Goal: Task Accomplishment & Management: Manage account settings

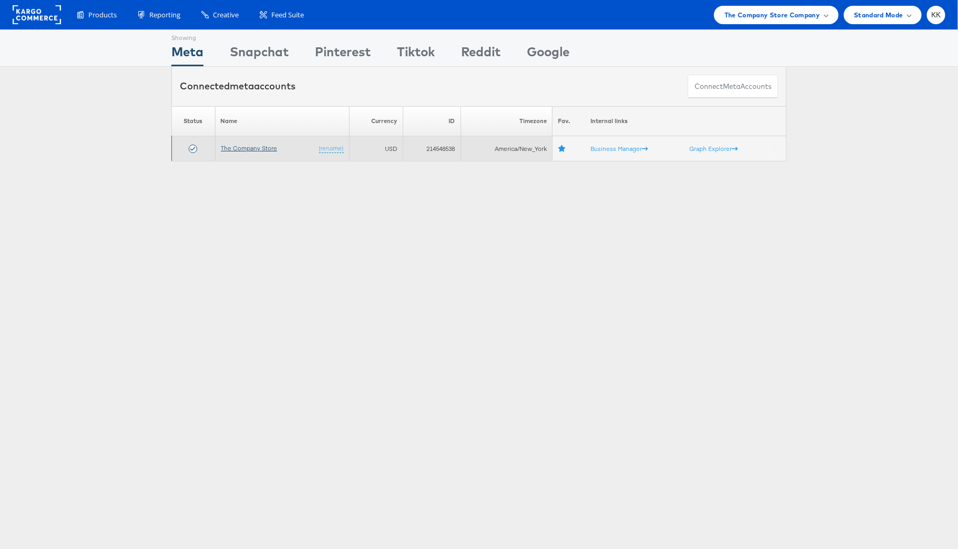
click at [259, 147] on link "The Company Store" at bounding box center [249, 148] width 56 height 8
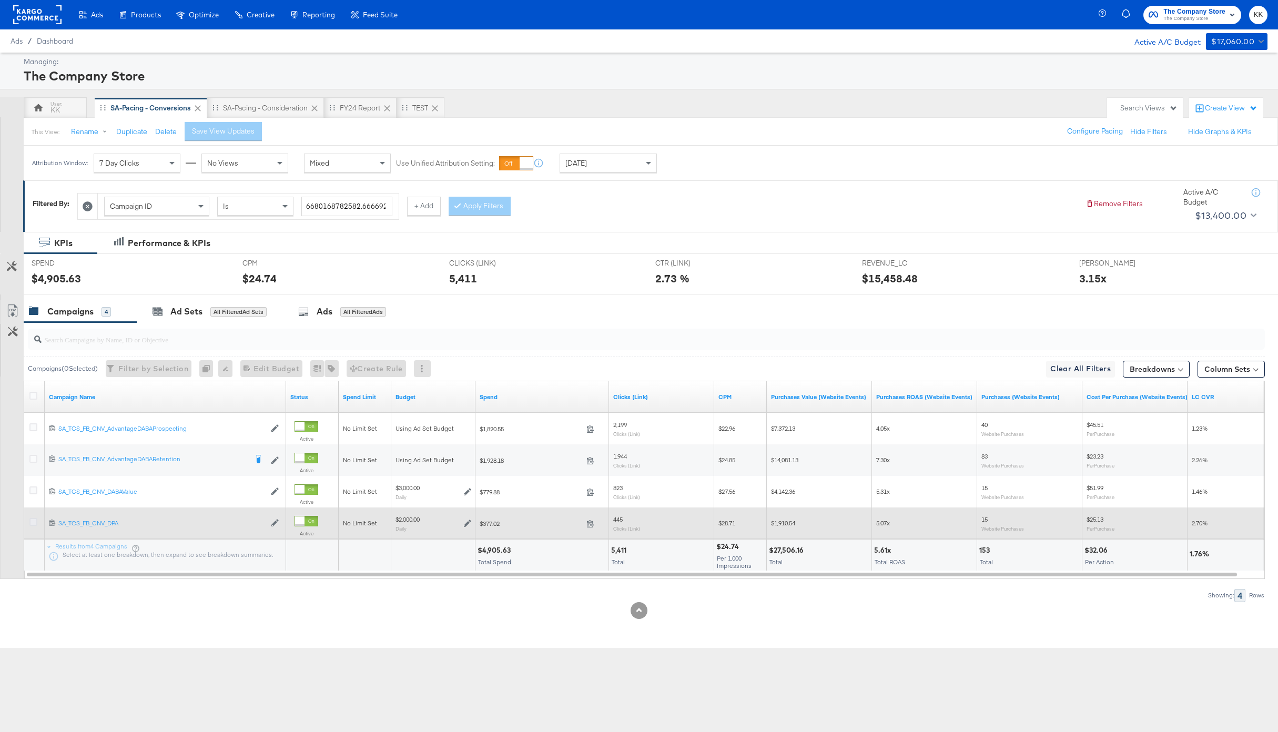
click at [32, 524] on icon at bounding box center [33, 522] width 8 height 8
click at [0, 0] on input "checkbox" at bounding box center [0, 0] width 0 height 0
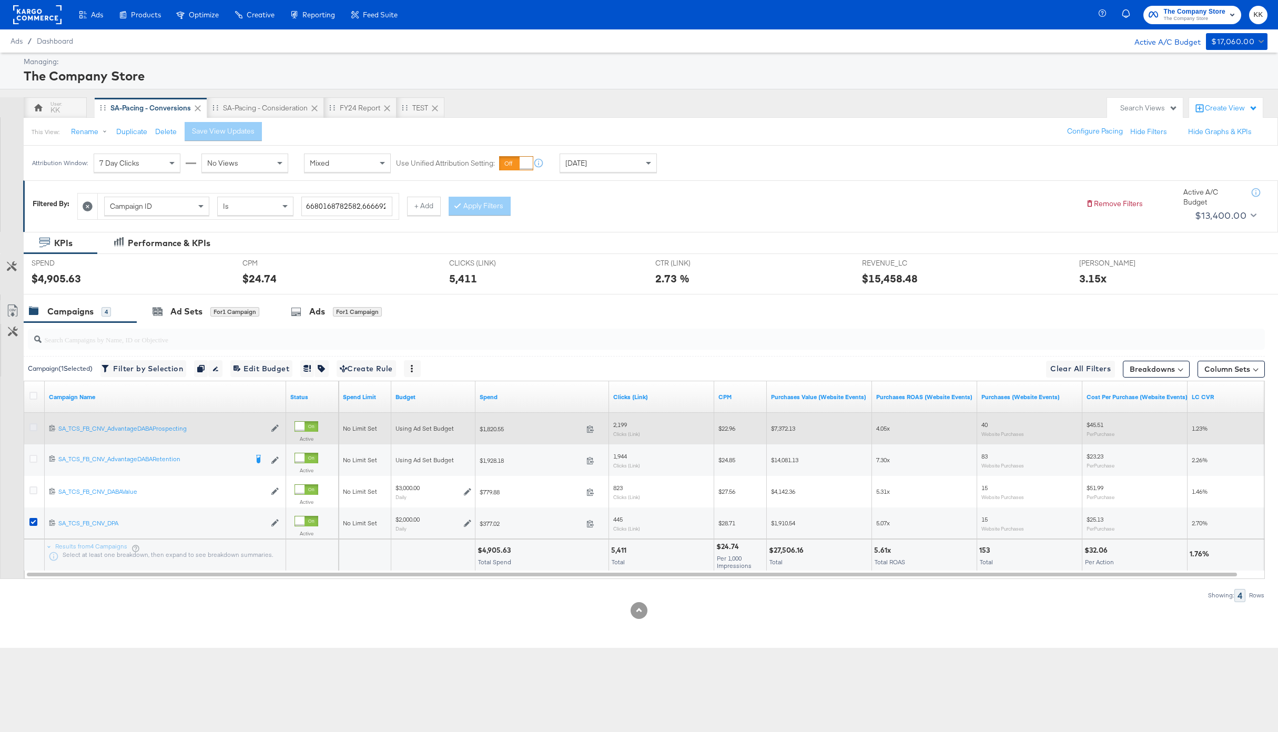
click at [33, 426] on icon at bounding box center [33, 427] width 8 height 8
click at [0, 0] on input "checkbox" at bounding box center [0, 0] width 0 height 0
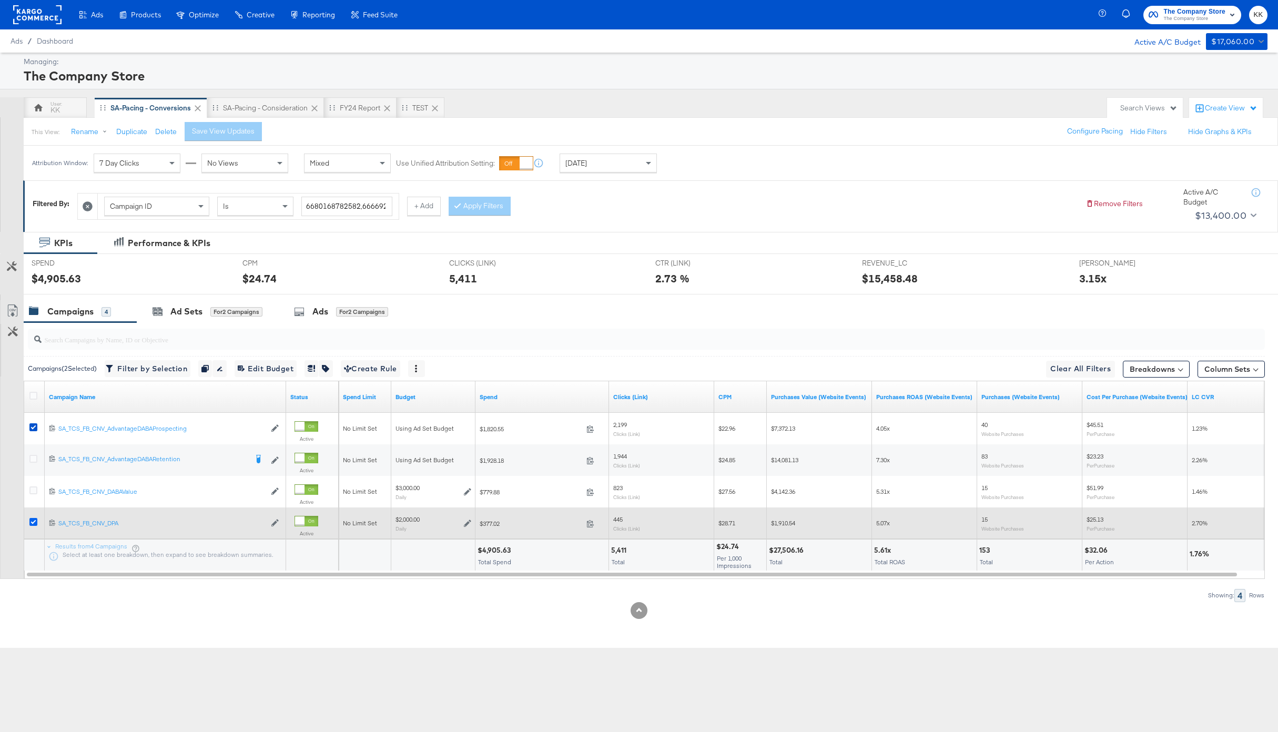
click at [34, 523] on icon at bounding box center [33, 522] width 8 height 8
click at [0, 0] on input "checkbox" at bounding box center [0, 0] width 0 height 0
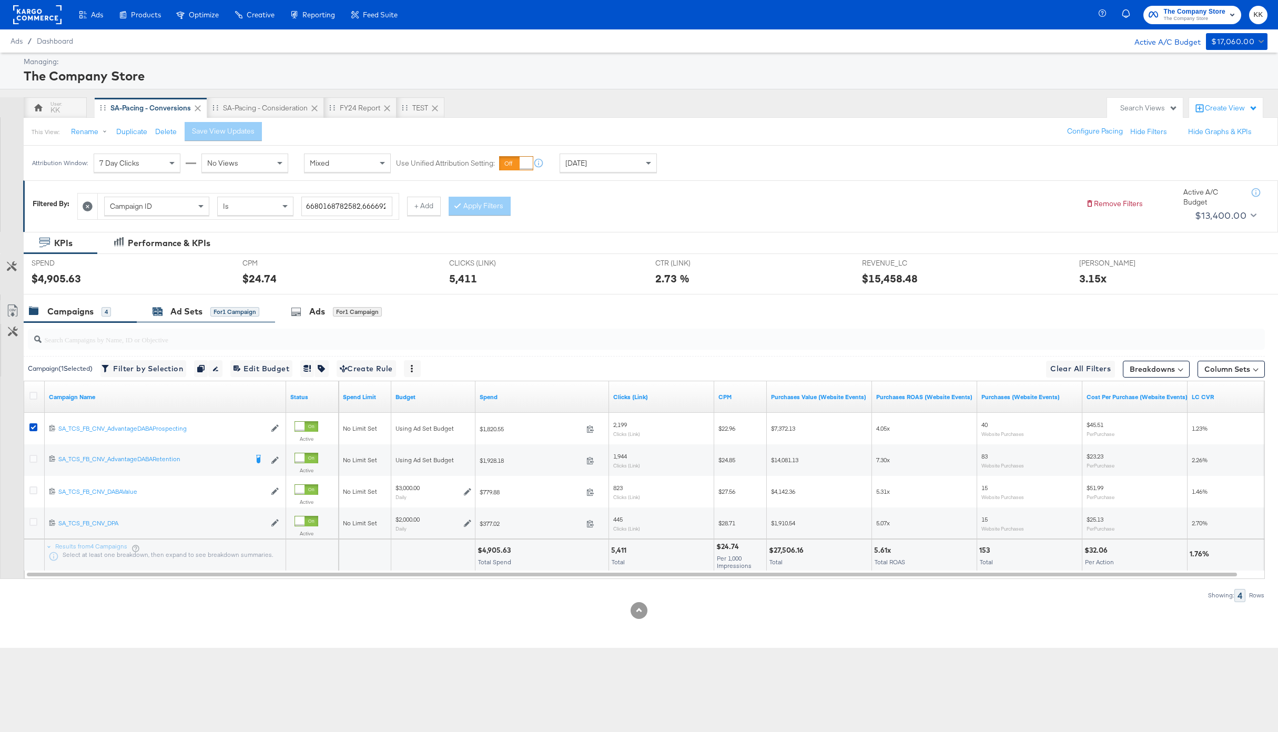
click at [195, 311] on div "Ad Sets" at bounding box center [186, 312] width 32 height 12
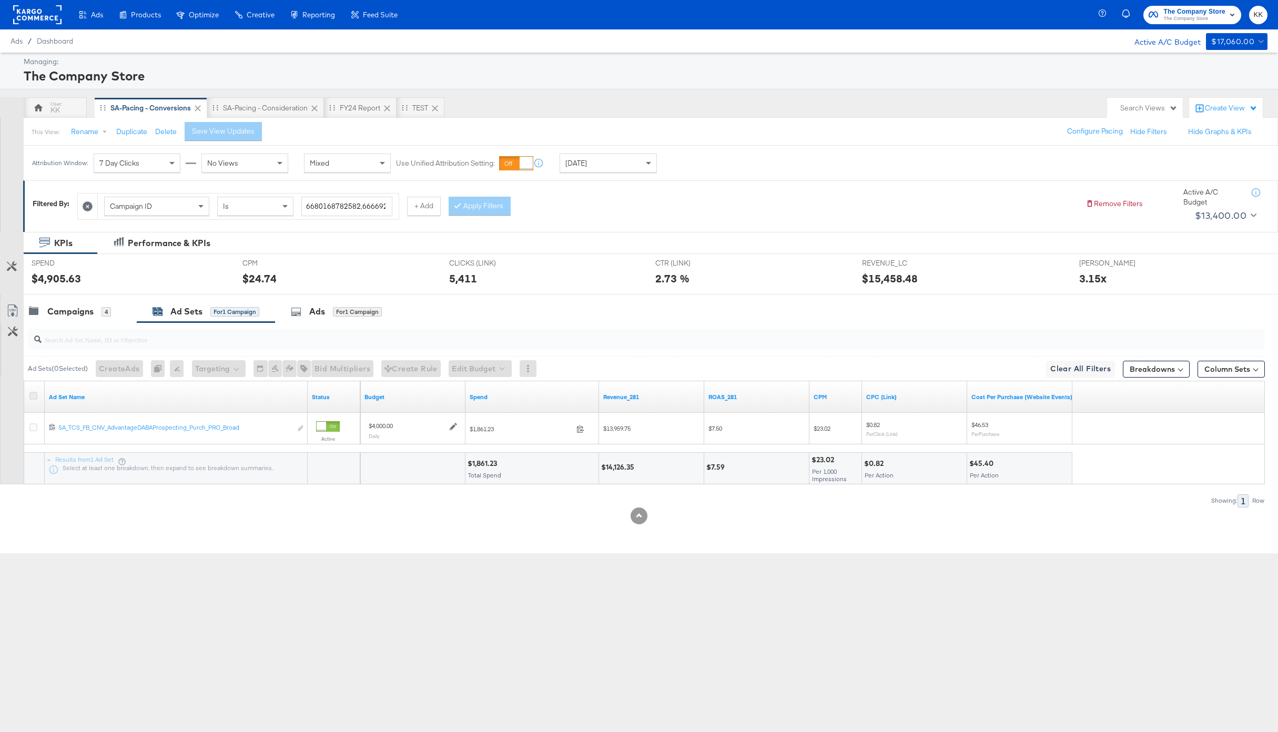
click at [30, 394] on icon at bounding box center [33, 396] width 8 height 8
click at [0, 0] on input "checkbox" at bounding box center [0, 0] width 0 height 0
click at [70, 302] on div "Campaigns 4" at bounding box center [80, 311] width 113 height 23
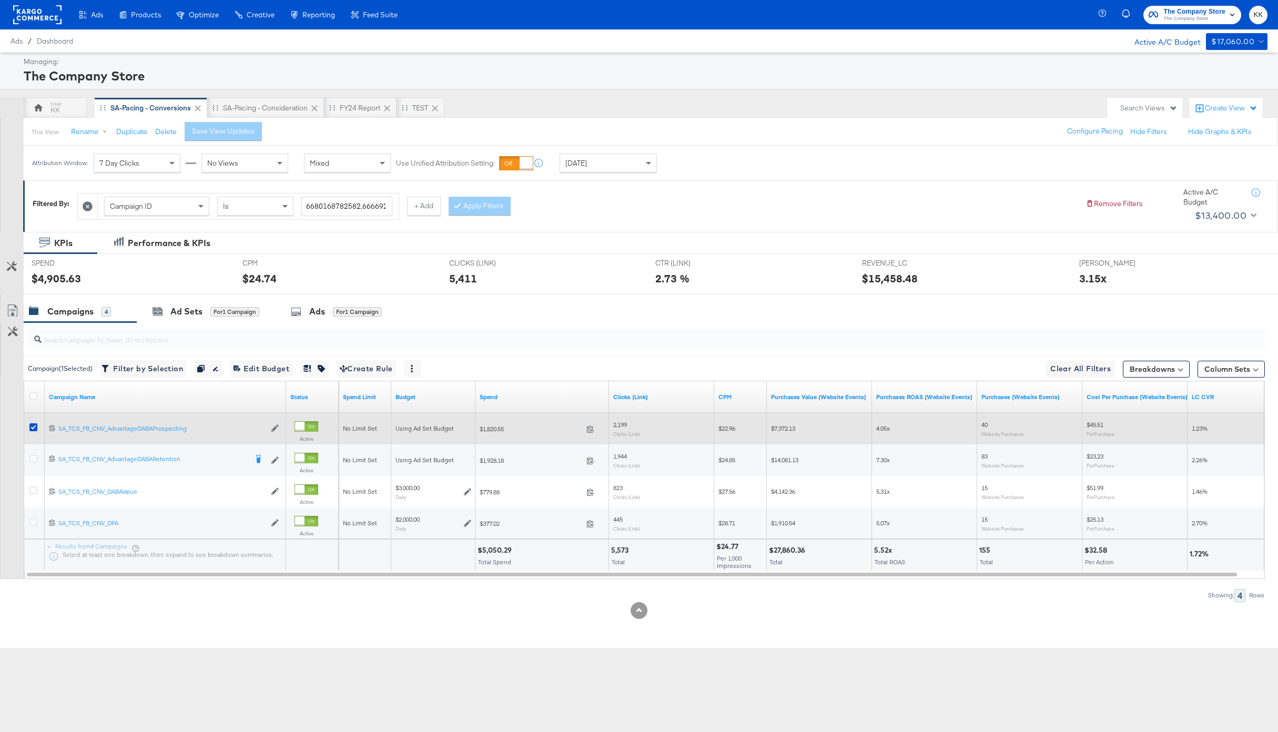
click at [31, 421] on div at bounding box center [34, 428] width 19 height 19
click at [31, 427] on icon at bounding box center [33, 427] width 8 height 8
click at [0, 0] on input "checkbox" at bounding box center [0, 0] width 0 height 0
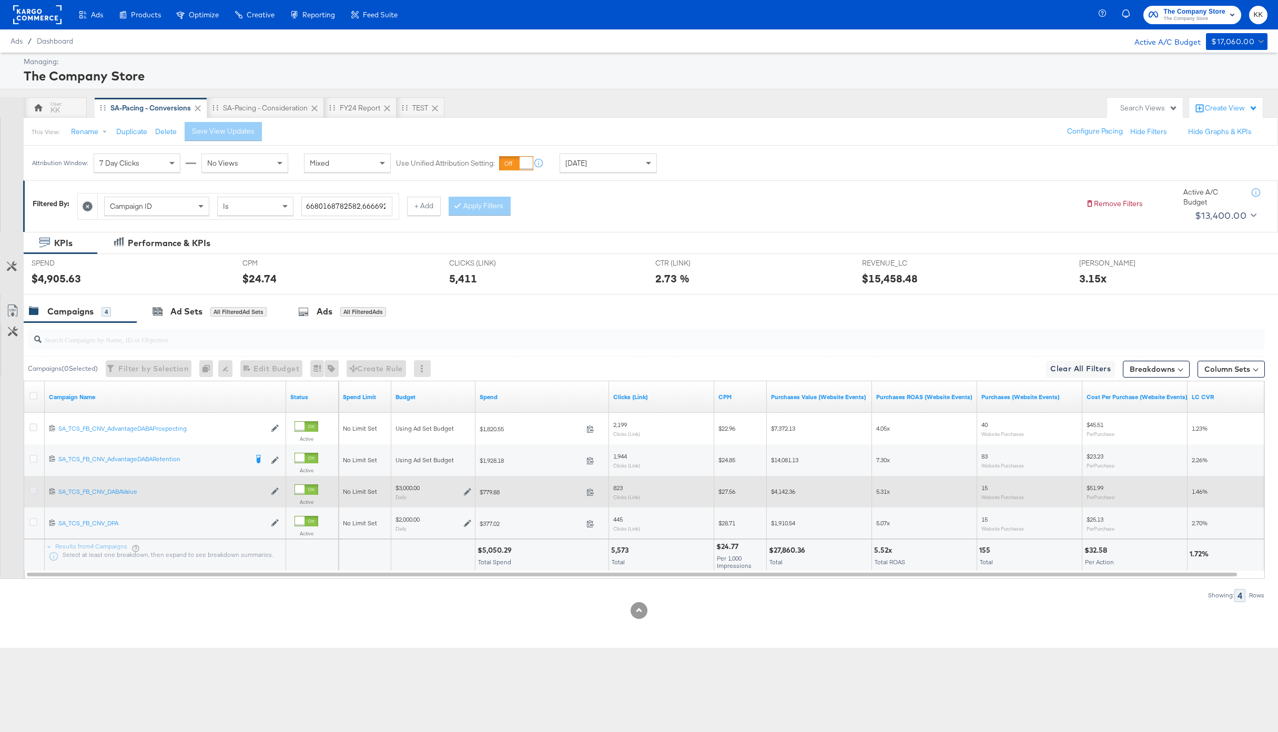
click at [35, 492] on icon at bounding box center [33, 491] width 8 height 8
click at [0, 0] on input "checkbox" at bounding box center [0, 0] width 0 height 0
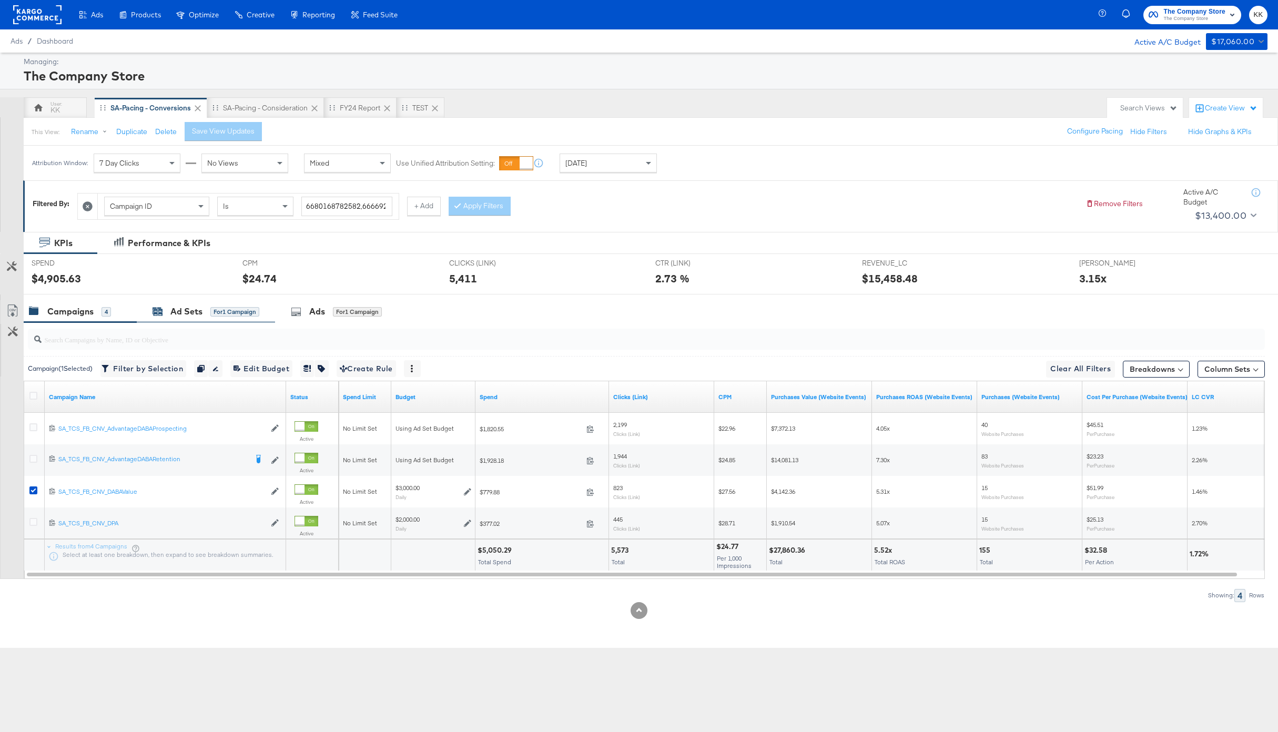
click at [178, 314] on div "Ad Sets" at bounding box center [186, 312] width 32 height 12
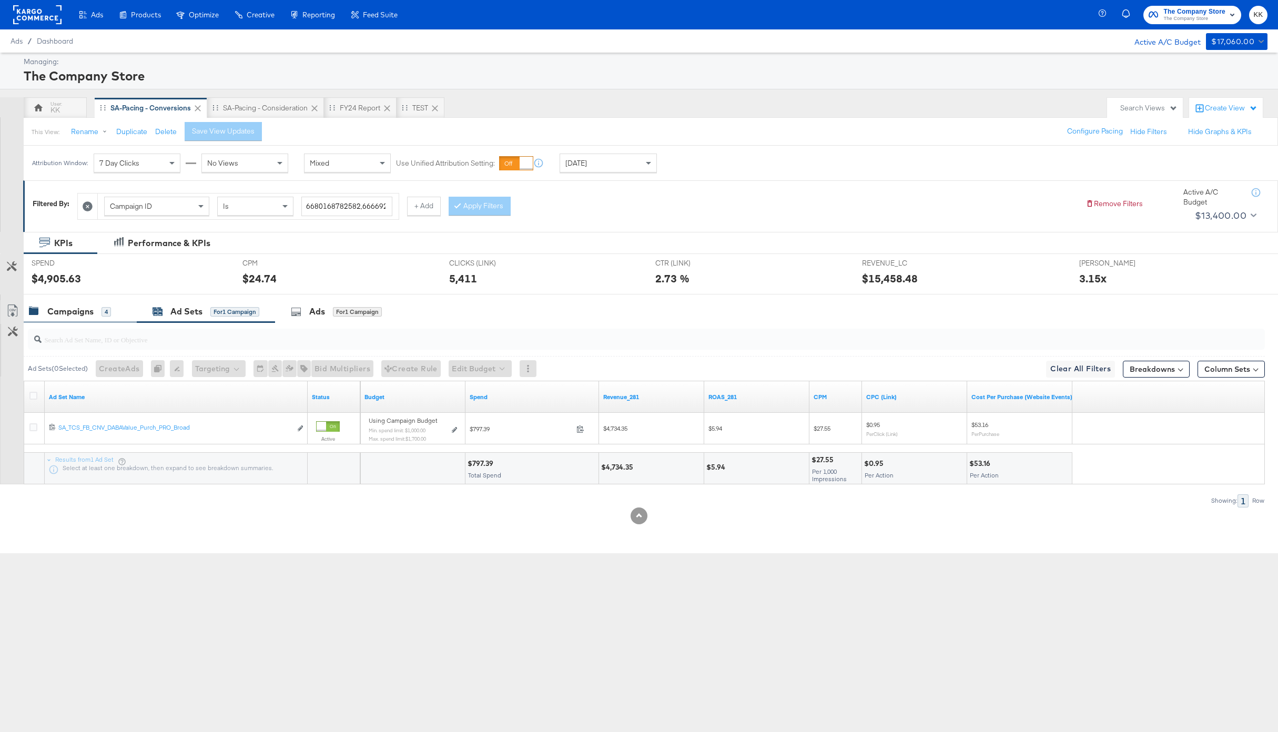
click at [91, 305] on div "Campaigns 4" at bounding box center [80, 311] width 113 height 23
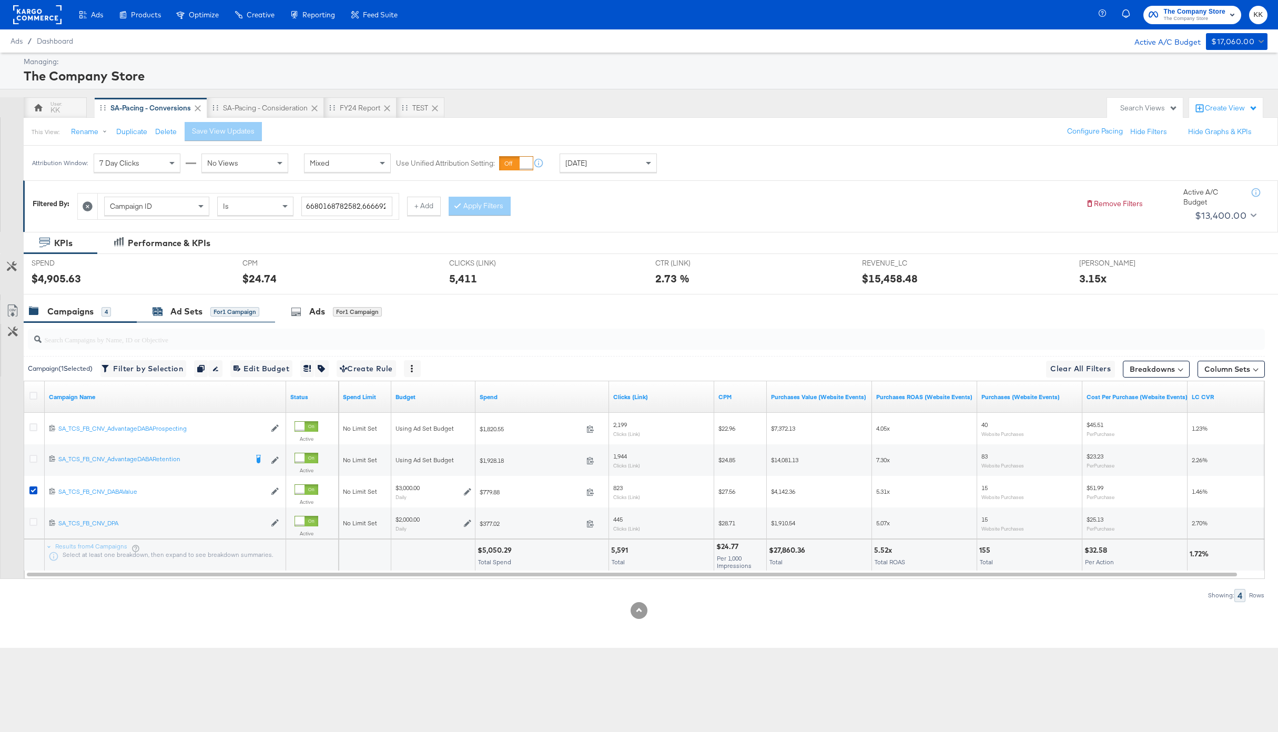
click at [234, 306] on div "Ad Sets for 1 Campaign" at bounding box center [206, 312] width 107 height 12
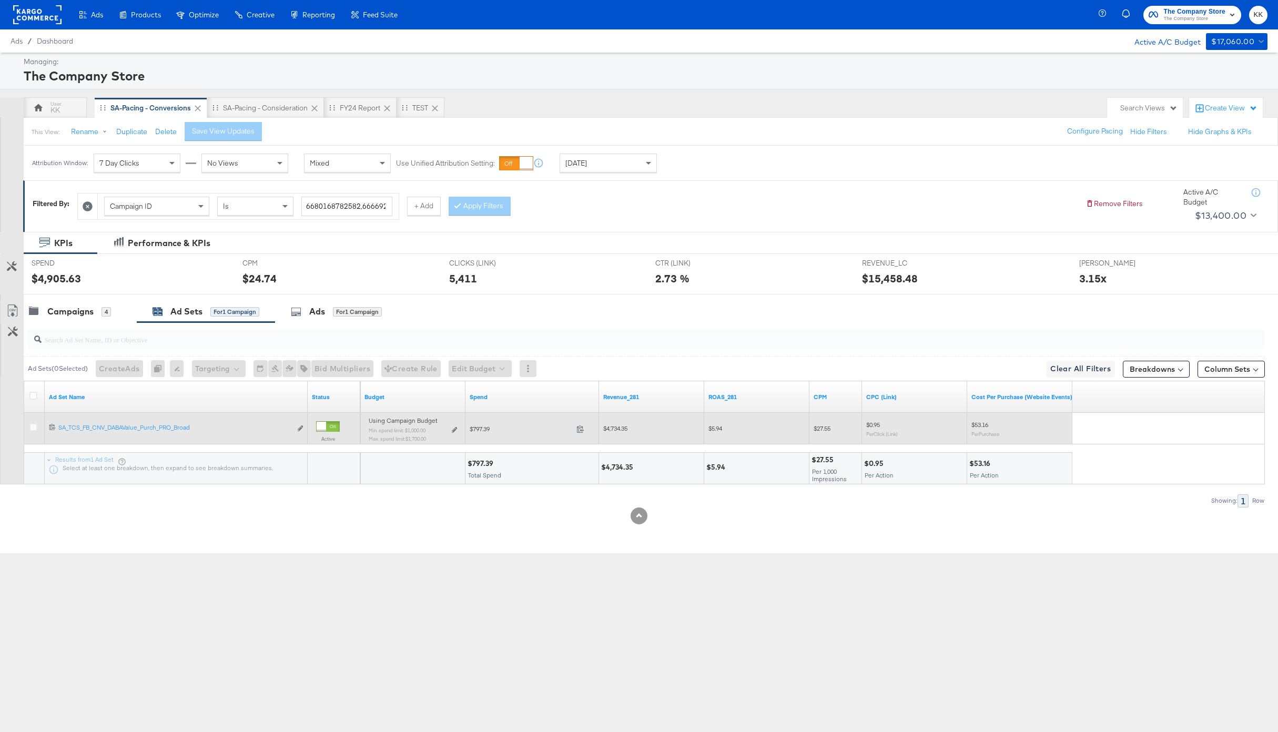
click at [450, 431] on div "Using Campaign Budget Min. spend limit: $1,000.00 Max. spend limit : $1,700.00 …" at bounding box center [413, 433] width 88 height 25
click at [453, 431] on icon at bounding box center [454, 430] width 5 height 6
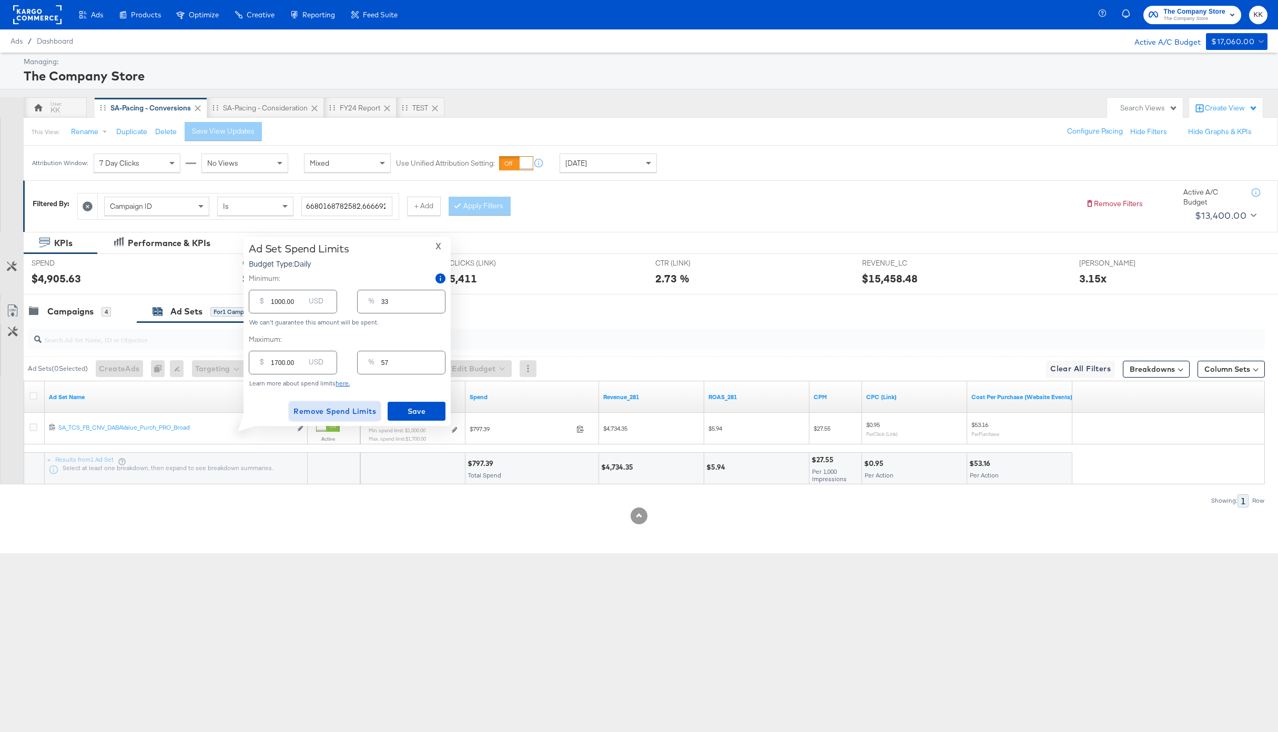
click at [332, 413] on span "Remove Spend Limits" at bounding box center [335, 411] width 83 height 13
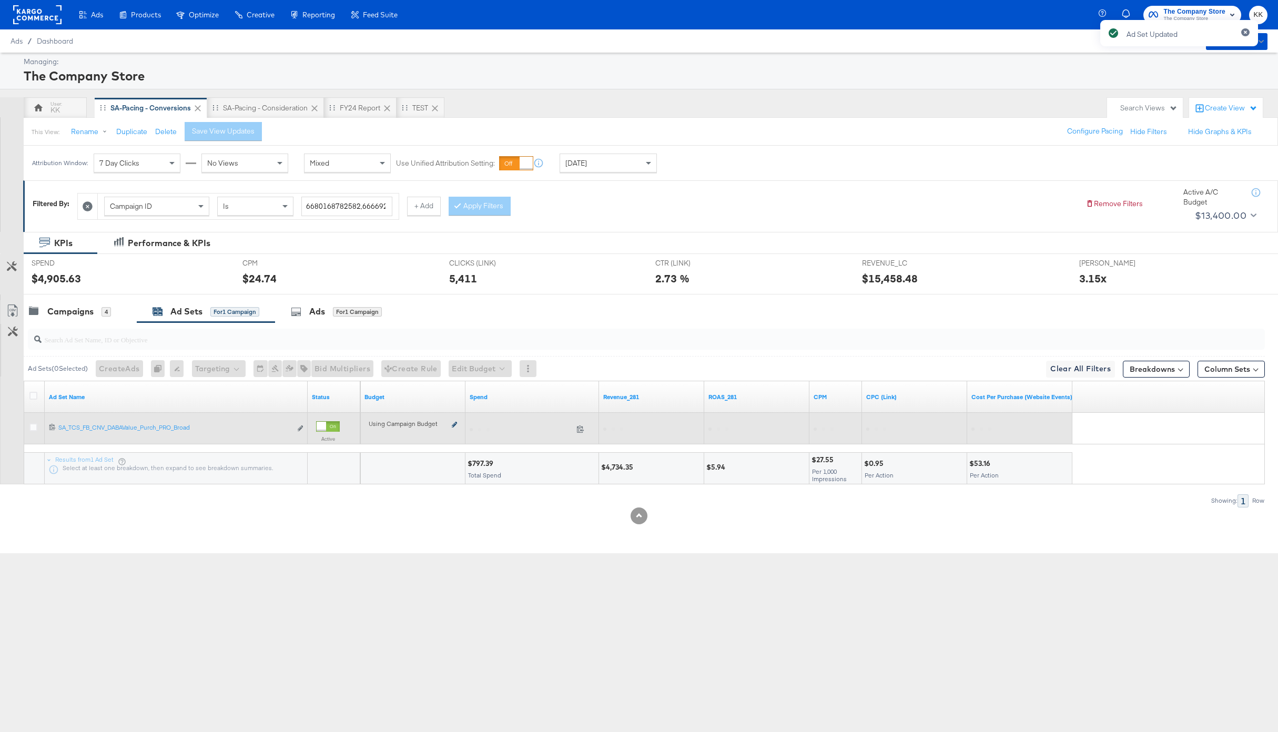
click at [453, 424] on icon at bounding box center [454, 425] width 5 height 6
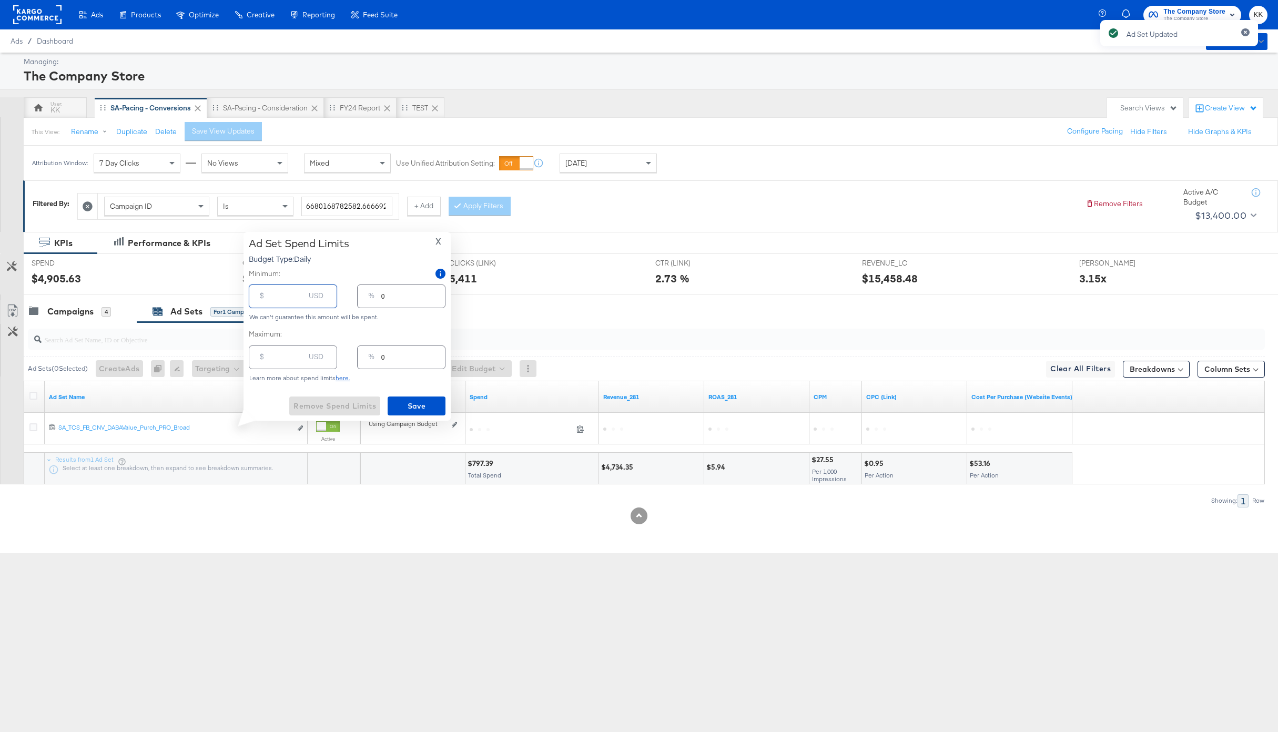
click at [271, 300] on input "number" at bounding box center [288, 292] width 34 height 23
type input "2"
type input "20"
type input "1"
type input "200"
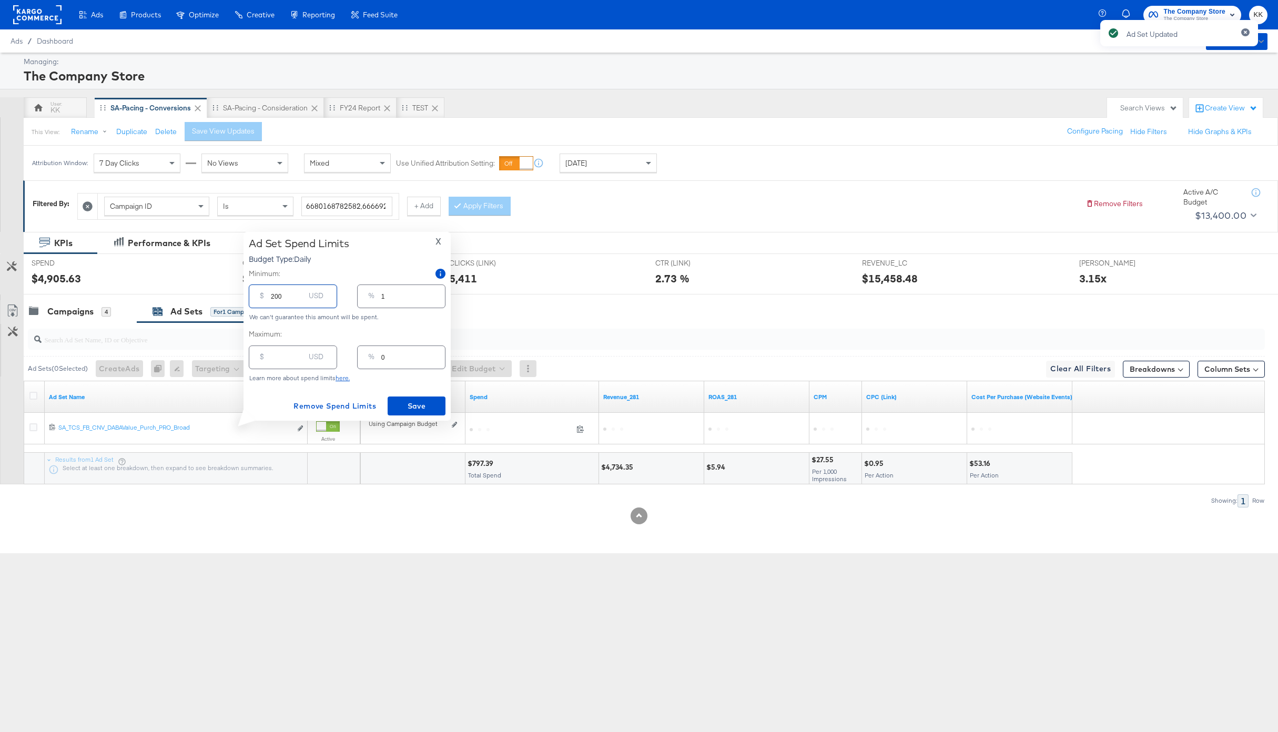
type input "7"
type input "2000"
type input "67"
type input "2000.00"
click at [433, 409] on span "Save" at bounding box center [416, 406] width 49 height 13
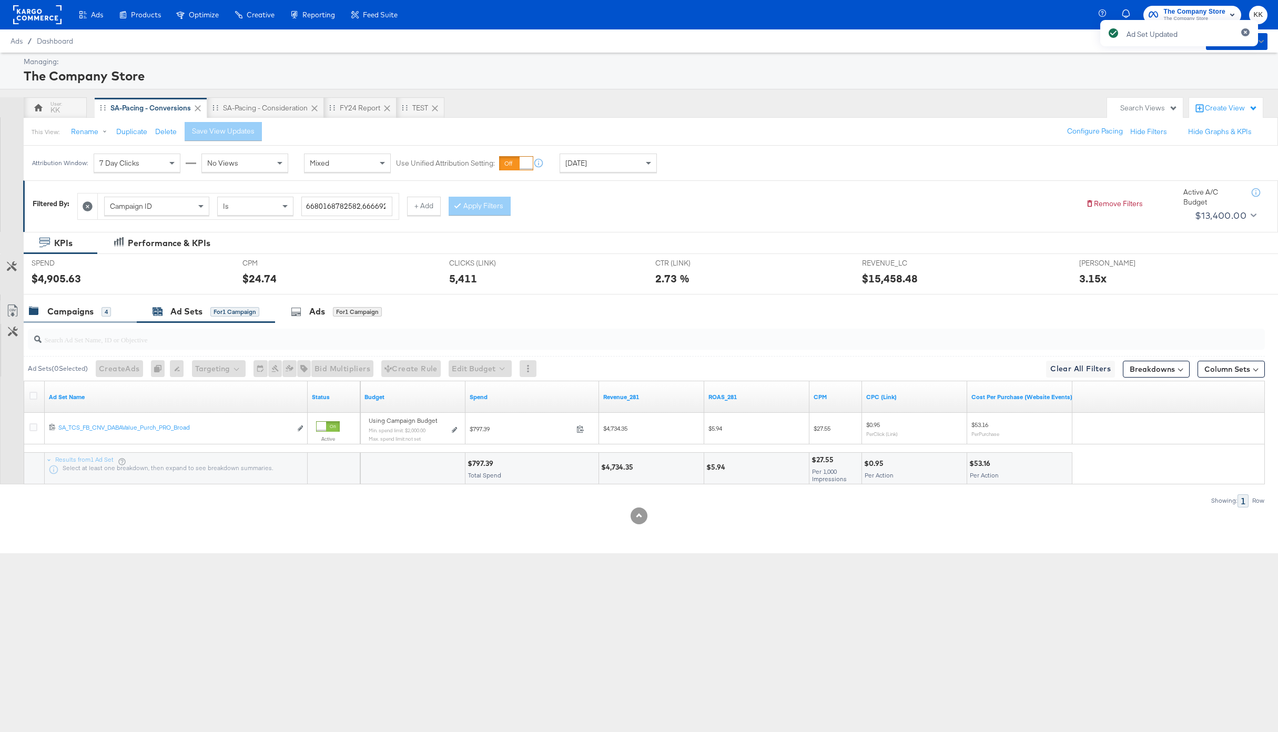
click at [69, 304] on div "Campaigns 4" at bounding box center [80, 311] width 113 height 23
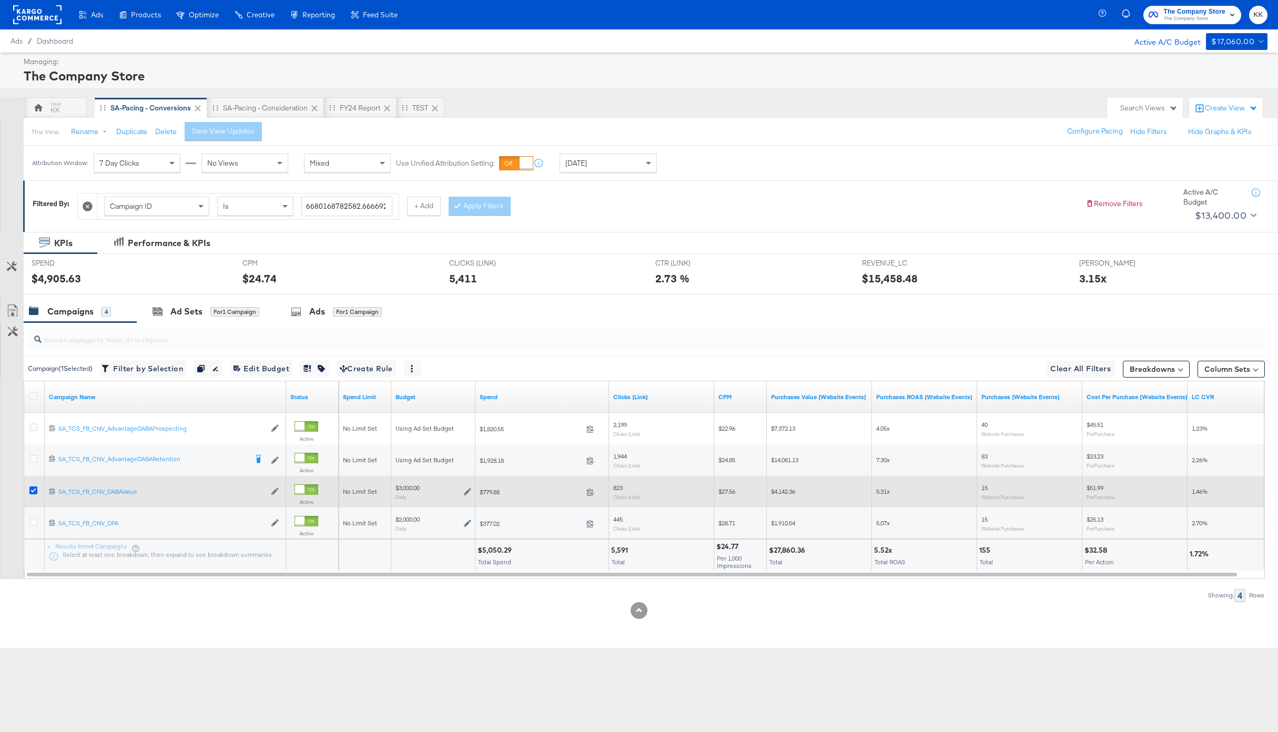
click at [31, 489] on icon at bounding box center [33, 491] width 8 height 8
click at [0, 0] on input "checkbox" at bounding box center [0, 0] width 0 height 0
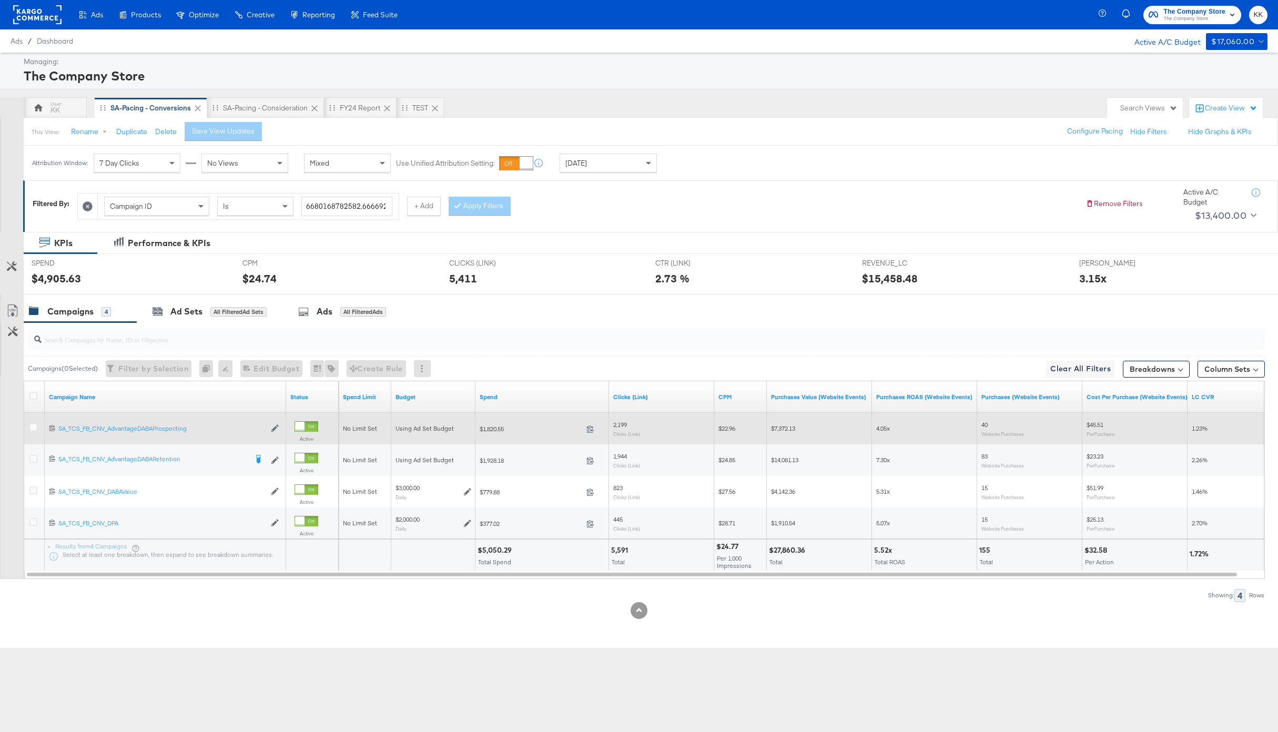
click at [31, 436] on div at bounding box center [34, 428] width 19 height 19
click at [31, 427] on icon at bounding box center [33, 427] width 8 height 8
click at [0, 0] on input "checkbox" at bounding box center [0, 0] width 0 height 0
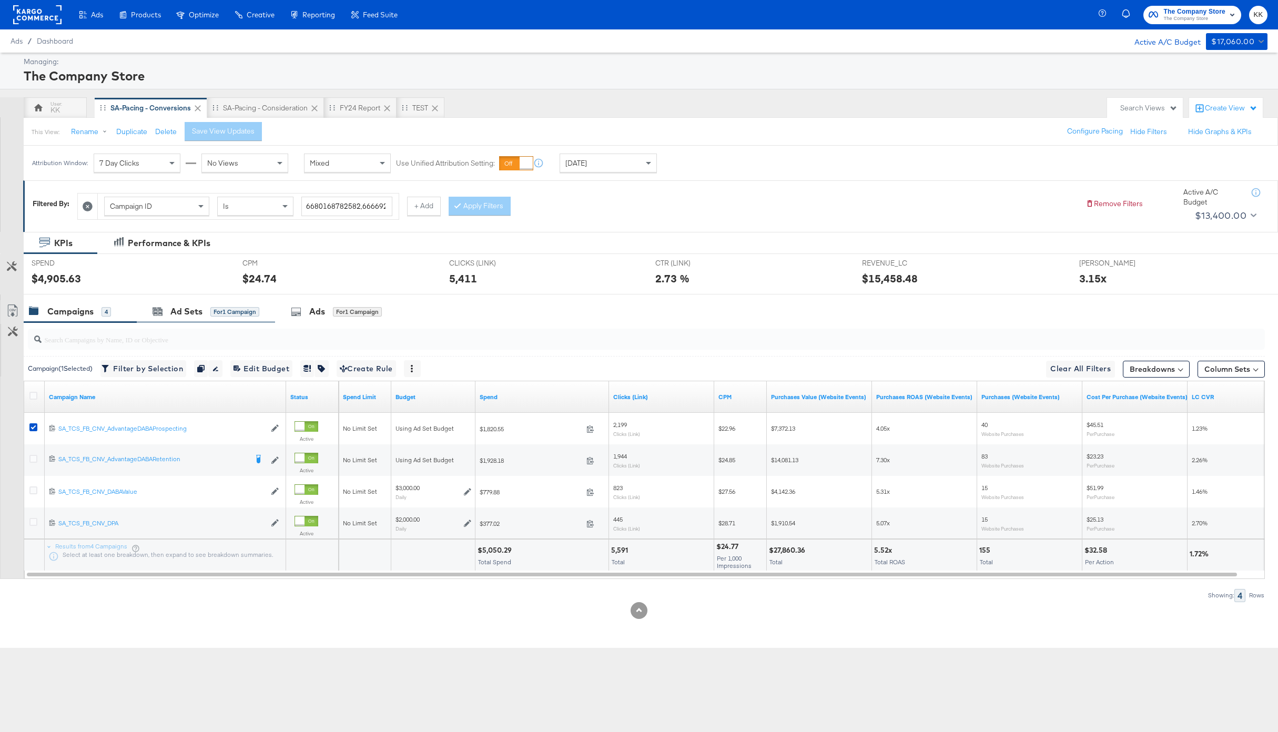
click at [171, 319] on div "Ad Sets for 1 Campaign" at bounding box center [206, 311] width 138 height 23
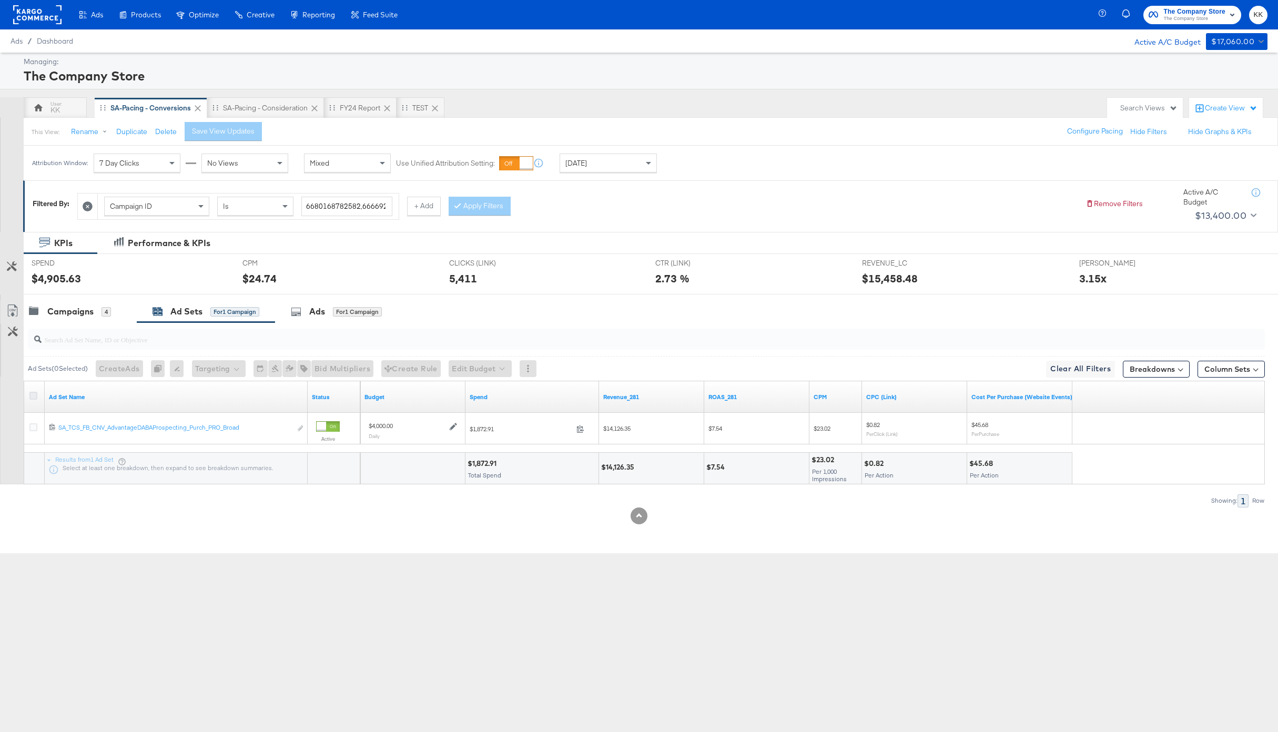
click at [30, 393] on icon at bounding box center [33, 396] width 8 height 8
click at [0, 0] on input "checkbox" at bounding box center [0, 0] width 0 height 0
click at [479, 359] on div "Ad Set ( 1 Selected) Create Ad Create 1 ad Cannot duplicate Adset from Advantag…" at bounding box center [644, 368] width 1241 height 25
click at [478, 368] on button "Edit Budget" at bounding box center [466, 368] width 63 height 17
click at [478, 384] on div "Edit Ad Set Budget Edit Ad Set Spend Limits" at bounding box center [482, 408] width 95 height 53
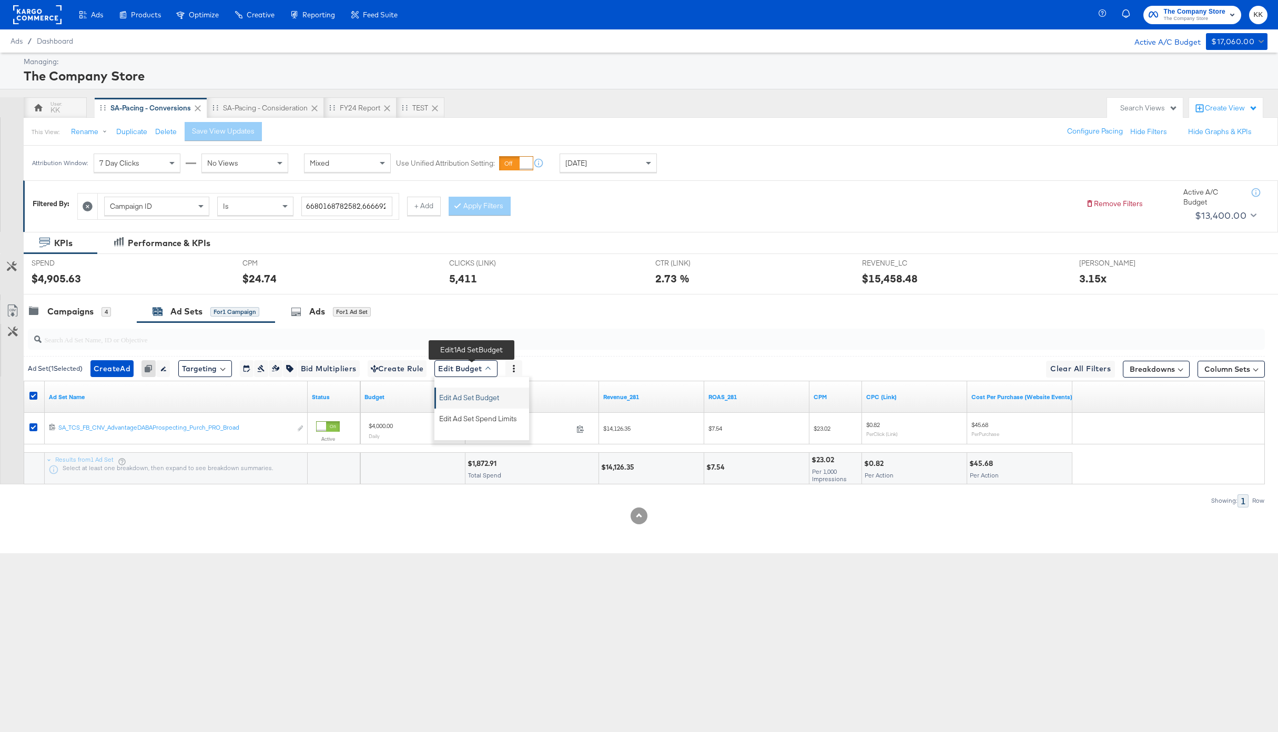
click at [472, 398] on span "Edit Ad Set Budget" at bounding box center [469, 396] width 60 height 14
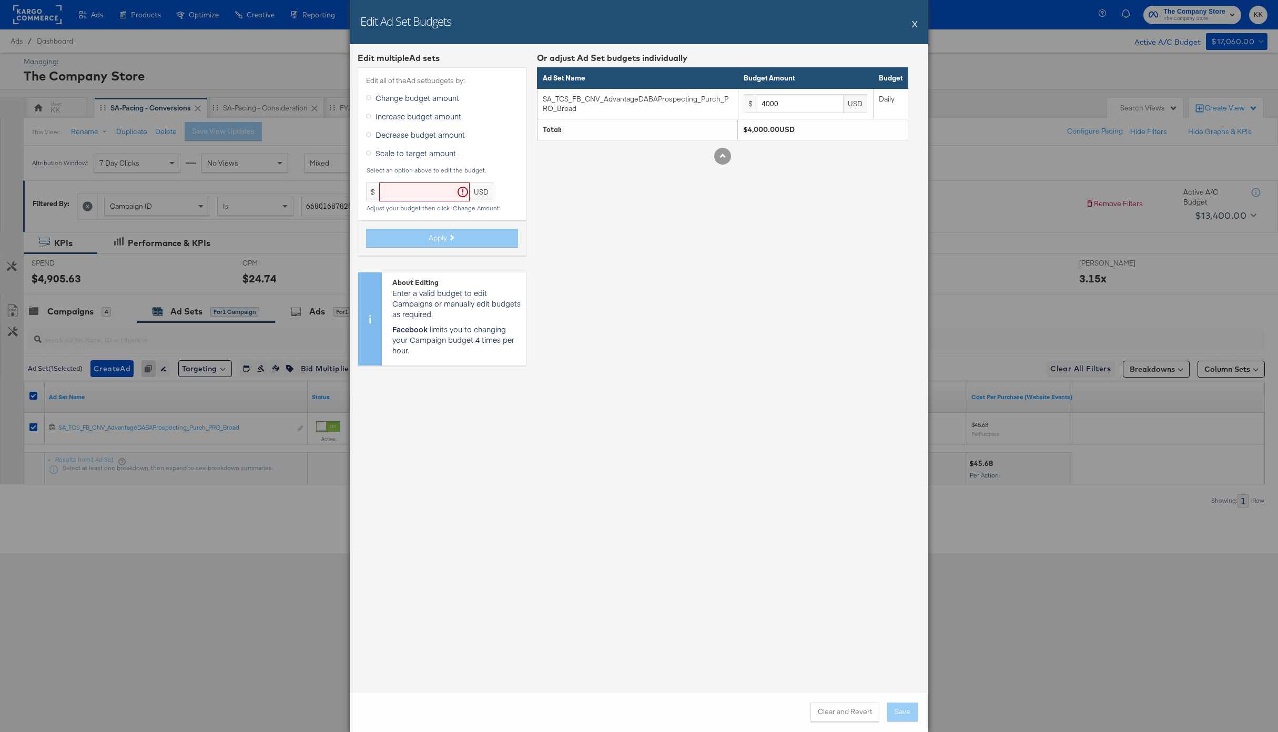
click at [409, 118] on span "Increase budget amount" at bounding box center [419, 116] width 86 height 11
click at [0, 0] on input "Increase budget amount" at bounding box center [0, 0] width 0 height 0
click at [437, 191] on input "text" at bounding box center [457, 192] width 90 height 19
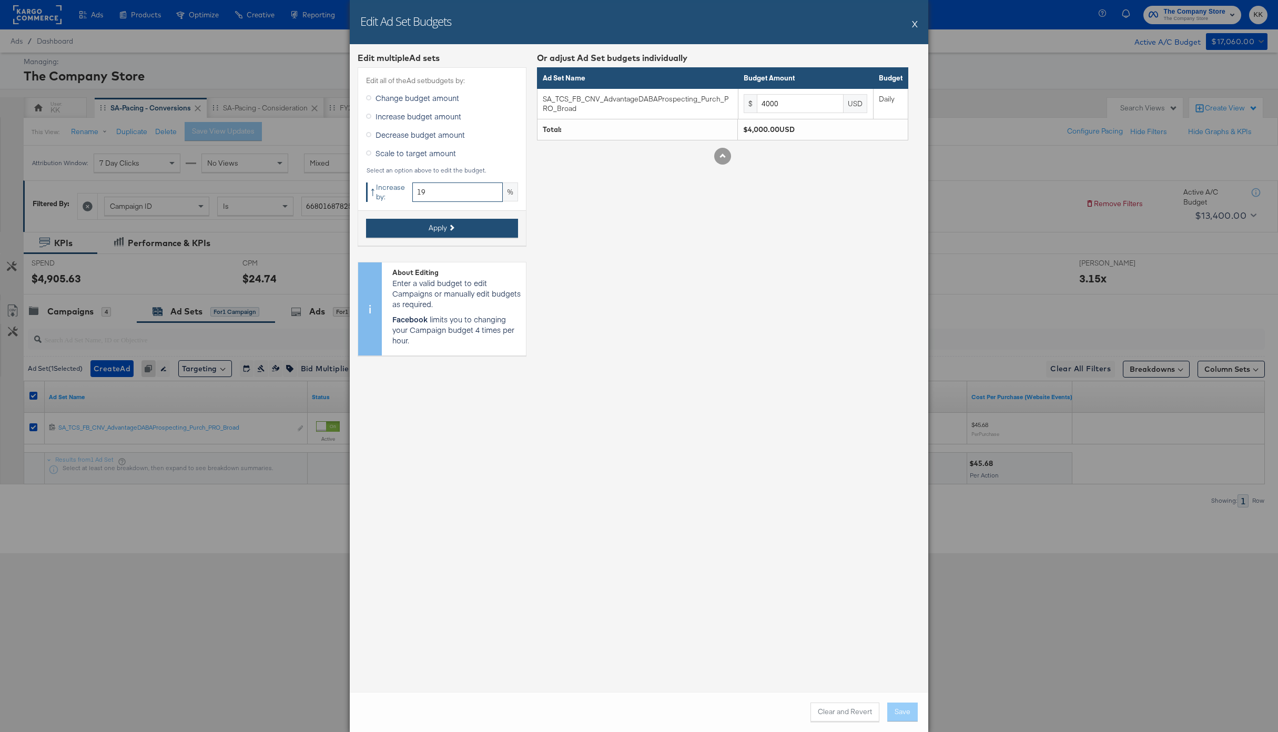
type input "19"
click at [447, 228] on button "Apply" at bounding box center [442, 228] width 152 height 19
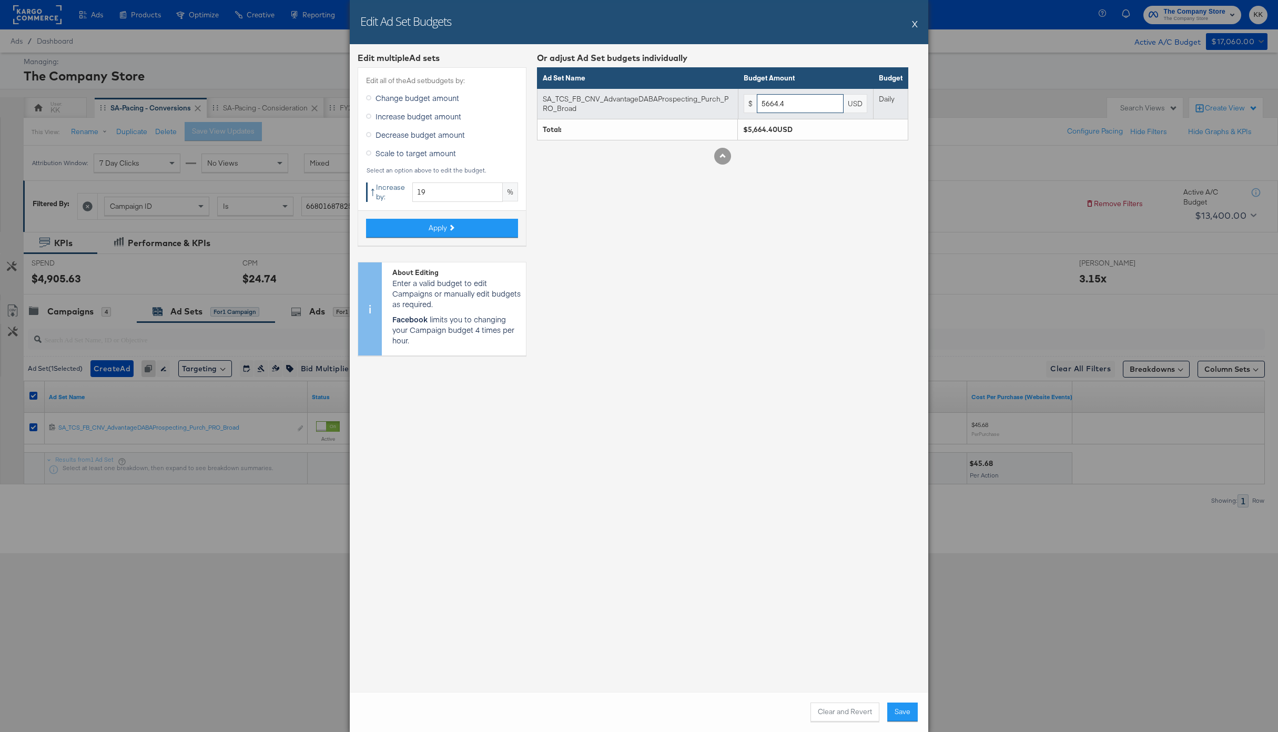
click at [807, 110] on input "5664.4" at bounding box center [800, 103] width 87 height 19
type input "5664"
click at [906, 715] on button "Save" at bounding box center [902, 712] width 31 height 19
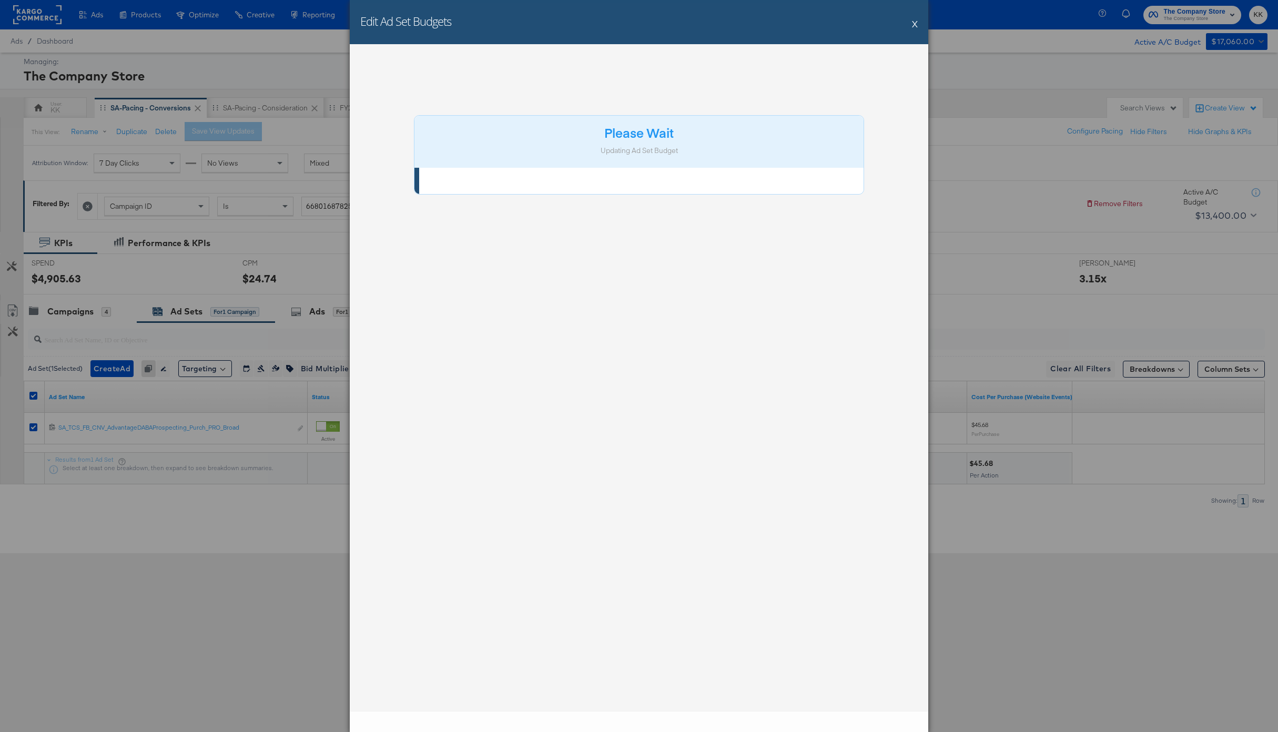
click at [894, 709] on div "Please Wait Updating Ad Set Budget" at bounding box center [639, 377] width 579 height 667
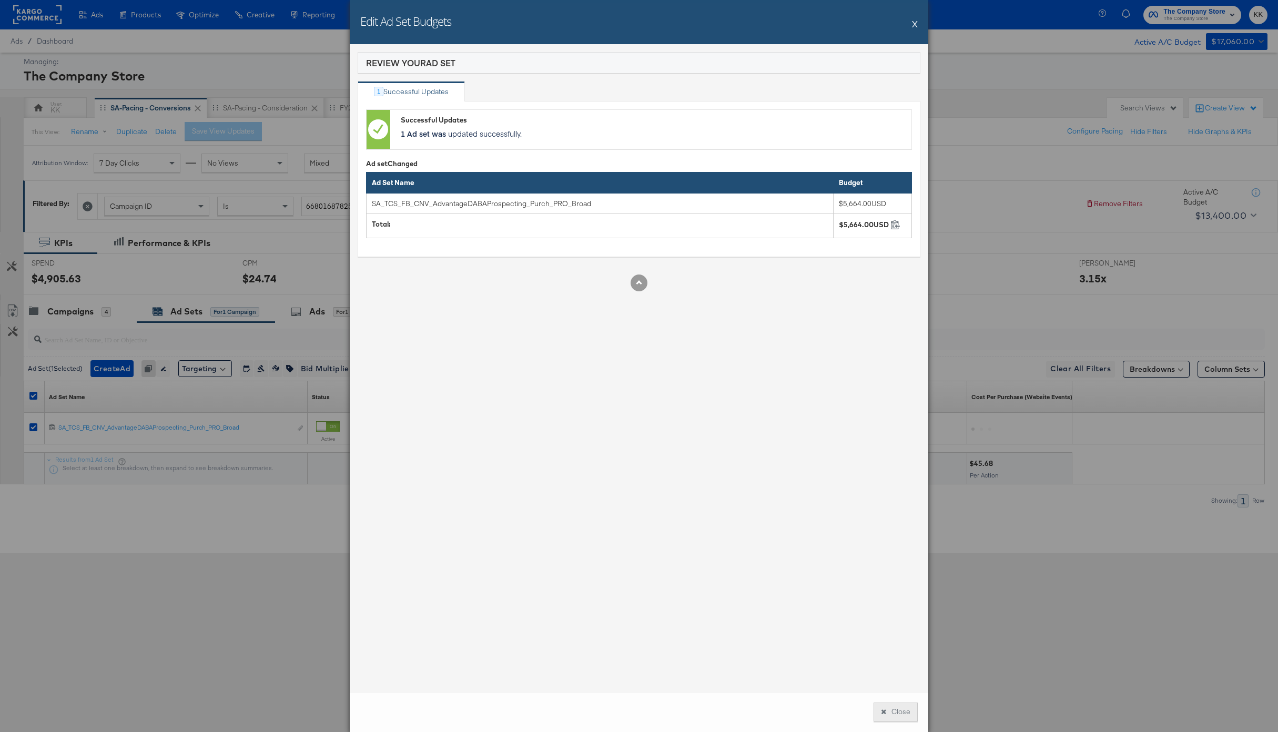
click at [894, 709] on button "Close" at bounding box center [896, 712] width 44 height 19
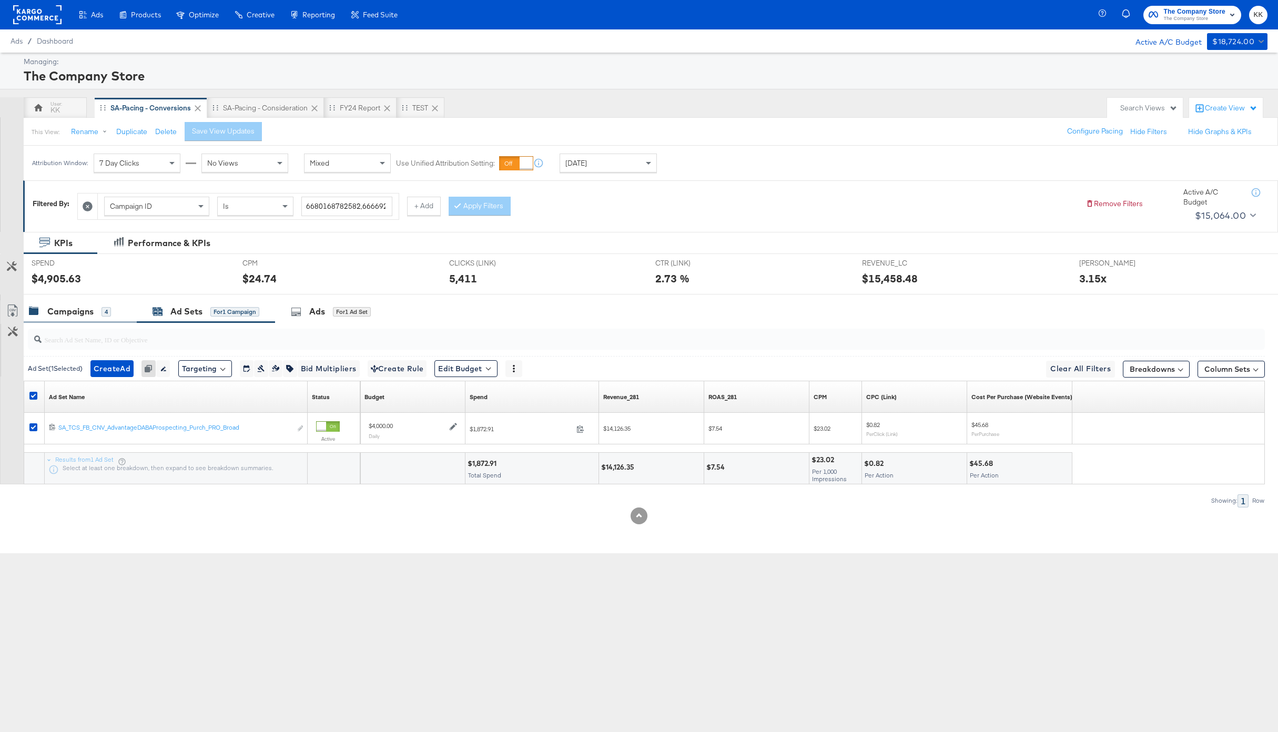
click at [68, 306] on div "Campaigns" at bounding box center [70, 312] width 46 height 12
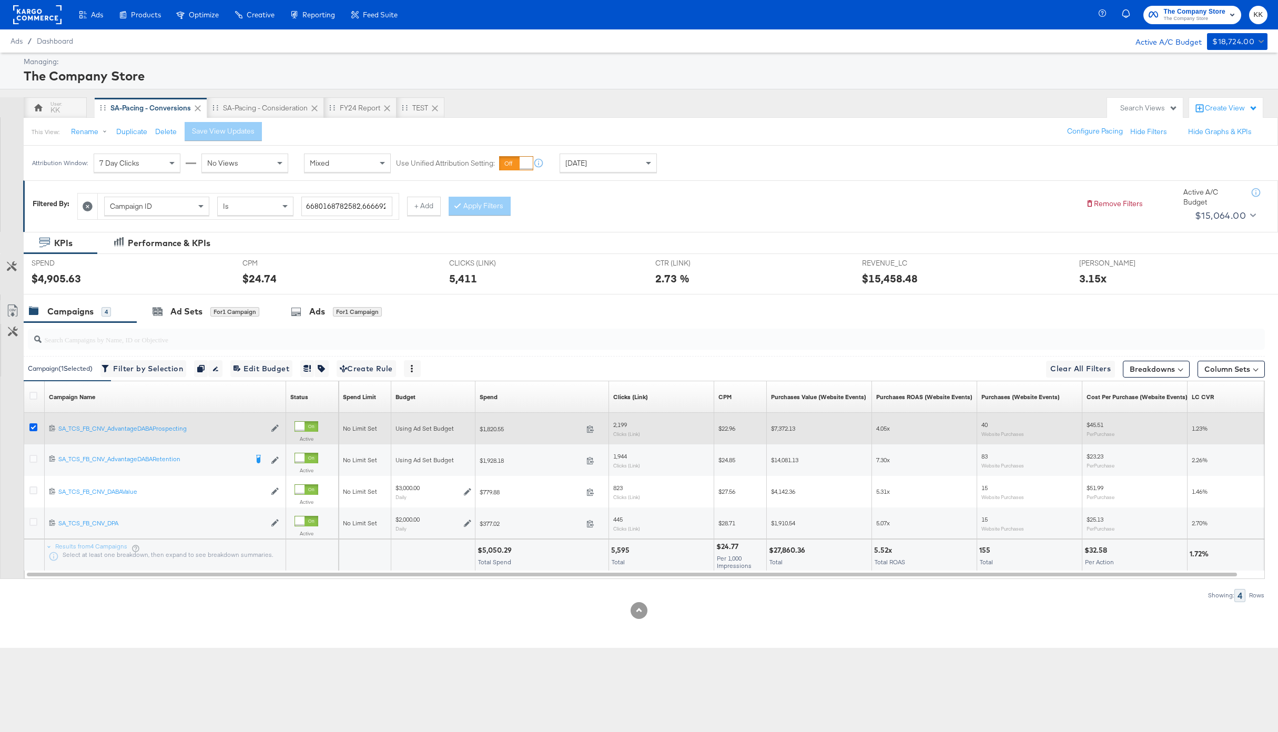
click at [35, 427] on icon at bounding box center [33, 427] width 8 height 8
click at [0, 0] on input "checkbox" at bounding box center [0, 0] width 0 height 0
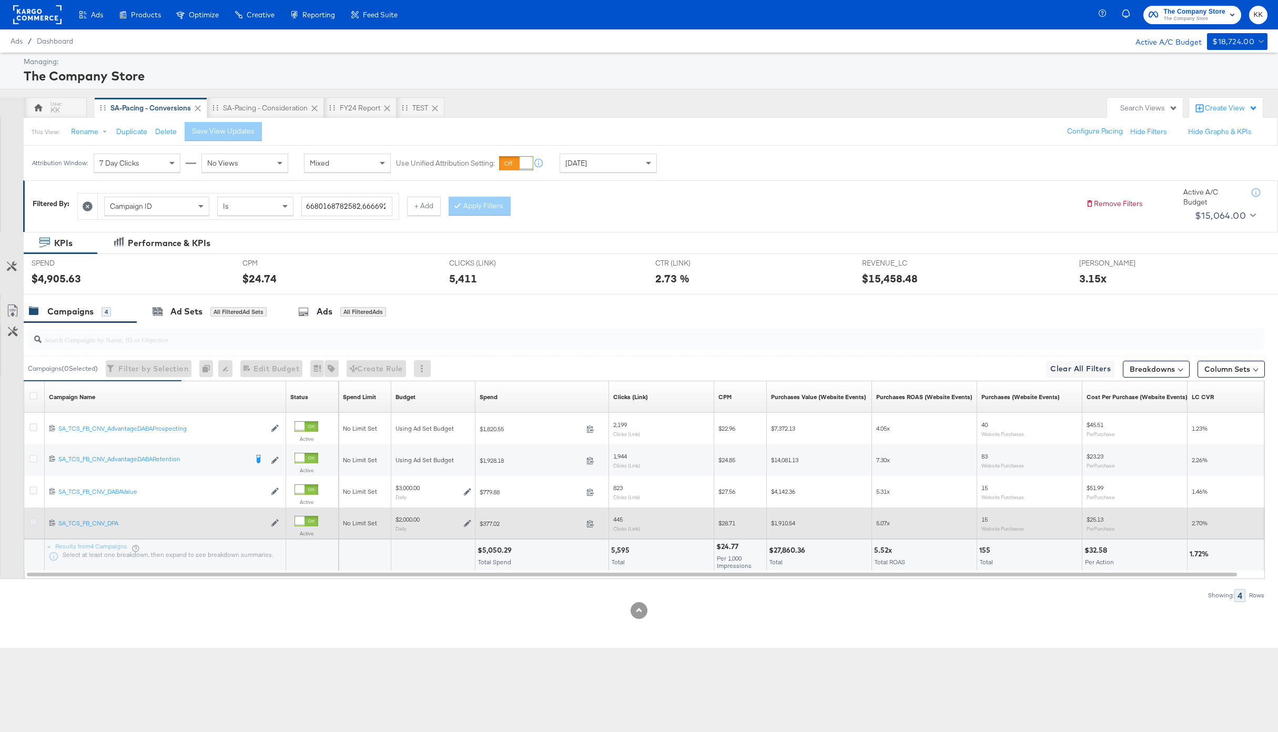
click at [33, 520] on icon at bounding box center [33, 522] width 8 height 8
click at [0, 0] on input "checkbox" at bounding box center [0, 0] width 0 height 0
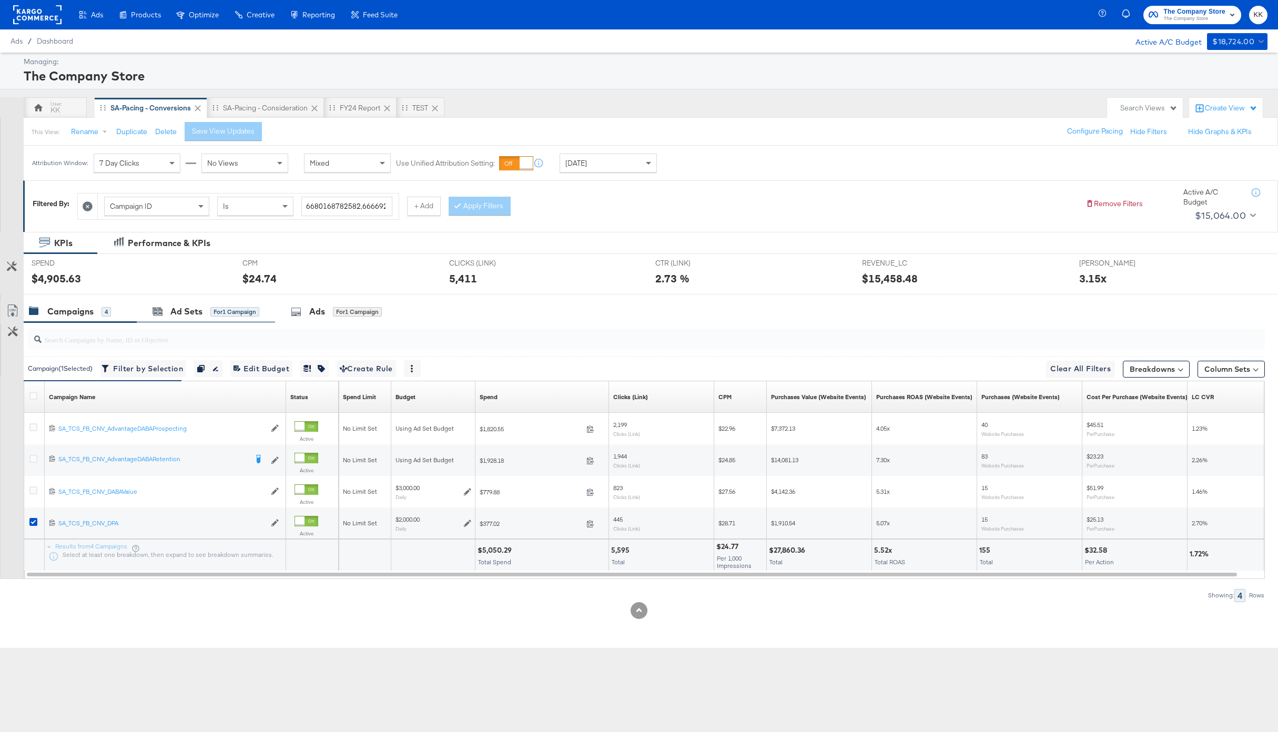
click at [194, 318] on div "Ad Sets for 1 Campaign" at bounding box center [206, 311] width 138 height 23
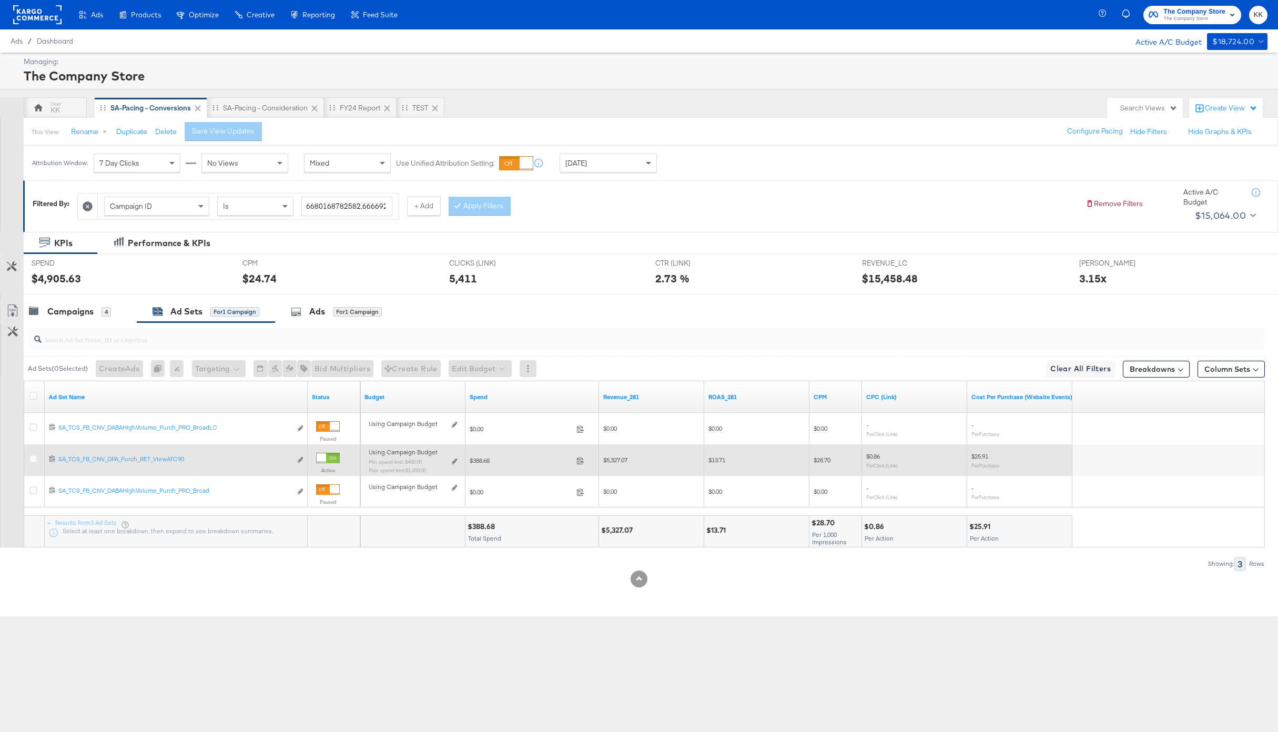
click at [448, 463] on div "Using Campaign Budget Min. spend limit: $400.00 Max. spend limit : $1,300.00 Ed…" at bounding box center [413, 465] width 88 height 25
click at [456, 463] on icon at bounding box center [454, 462] width 5 height 6
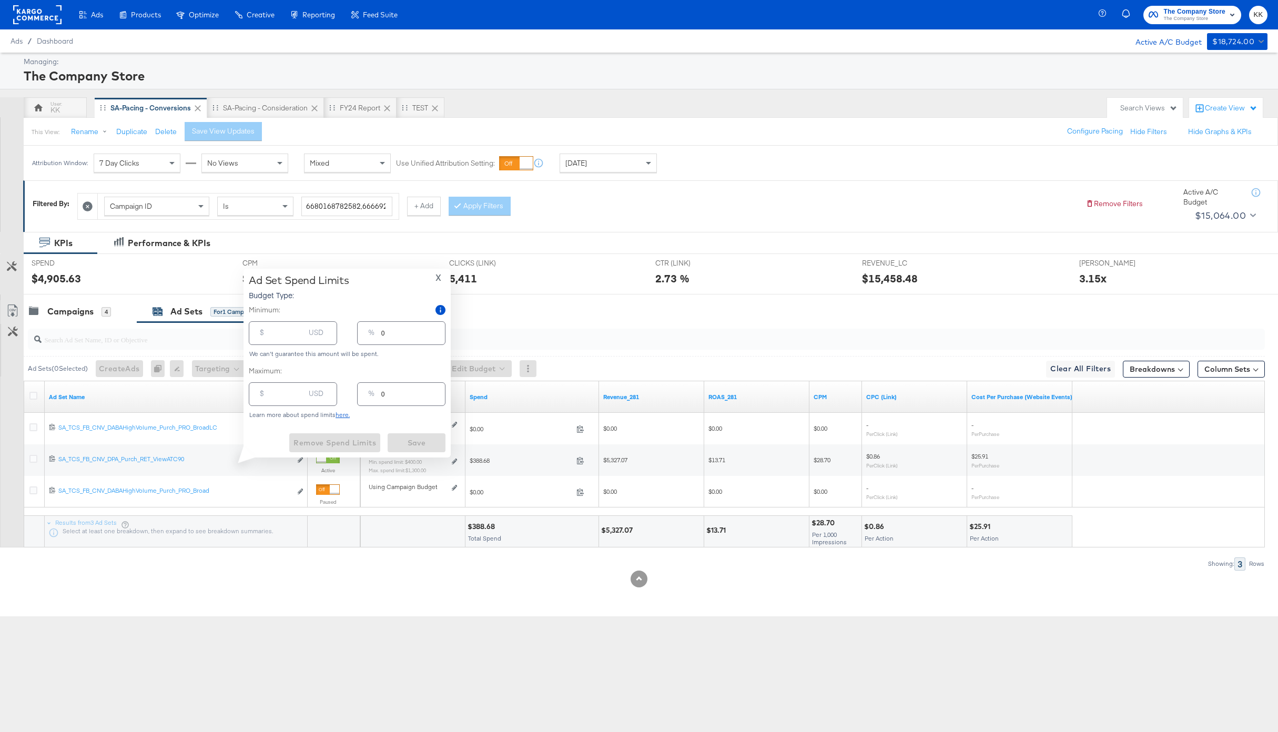
type input "400.00"
type input "20"
type input "1300.00"
type input "65"
click at [279, 395] on input "1300.00" at bounding box center [288, 390] width 34 height 23
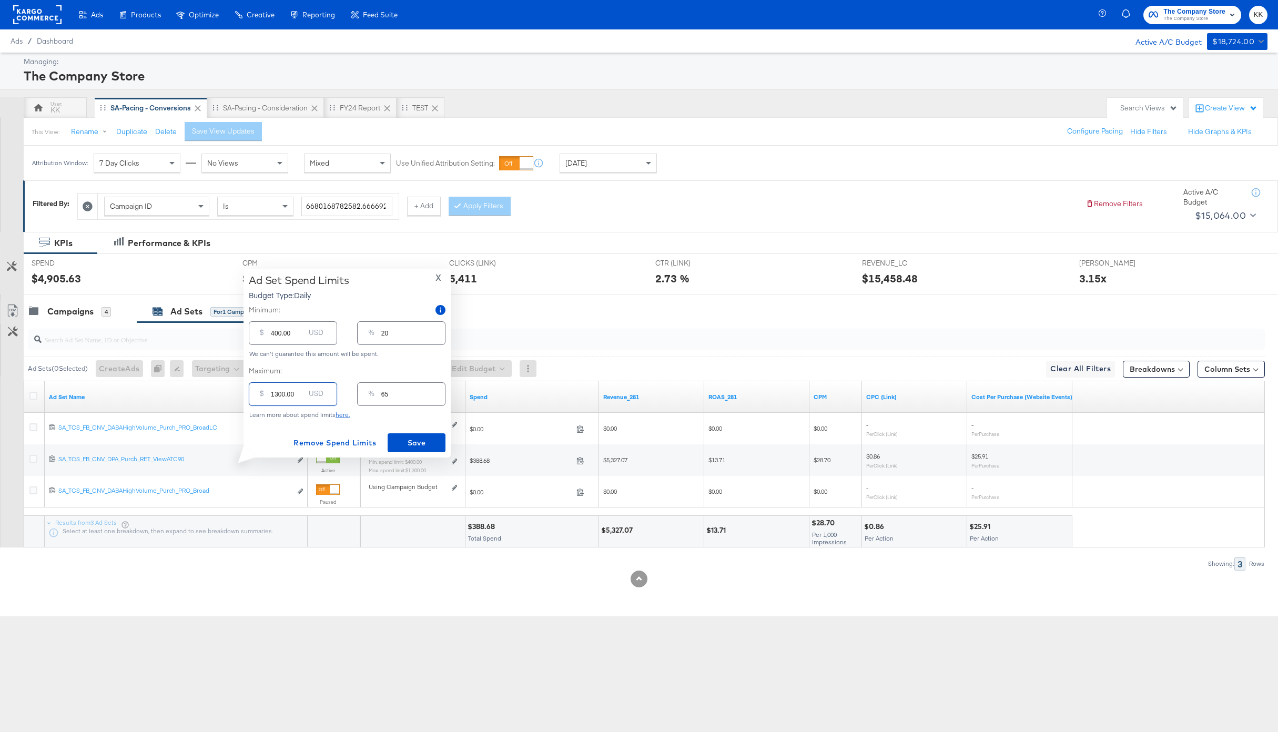
type input "100.00"
type input "5"
type input "1700.00"
type input "85"
type input "1700.00"
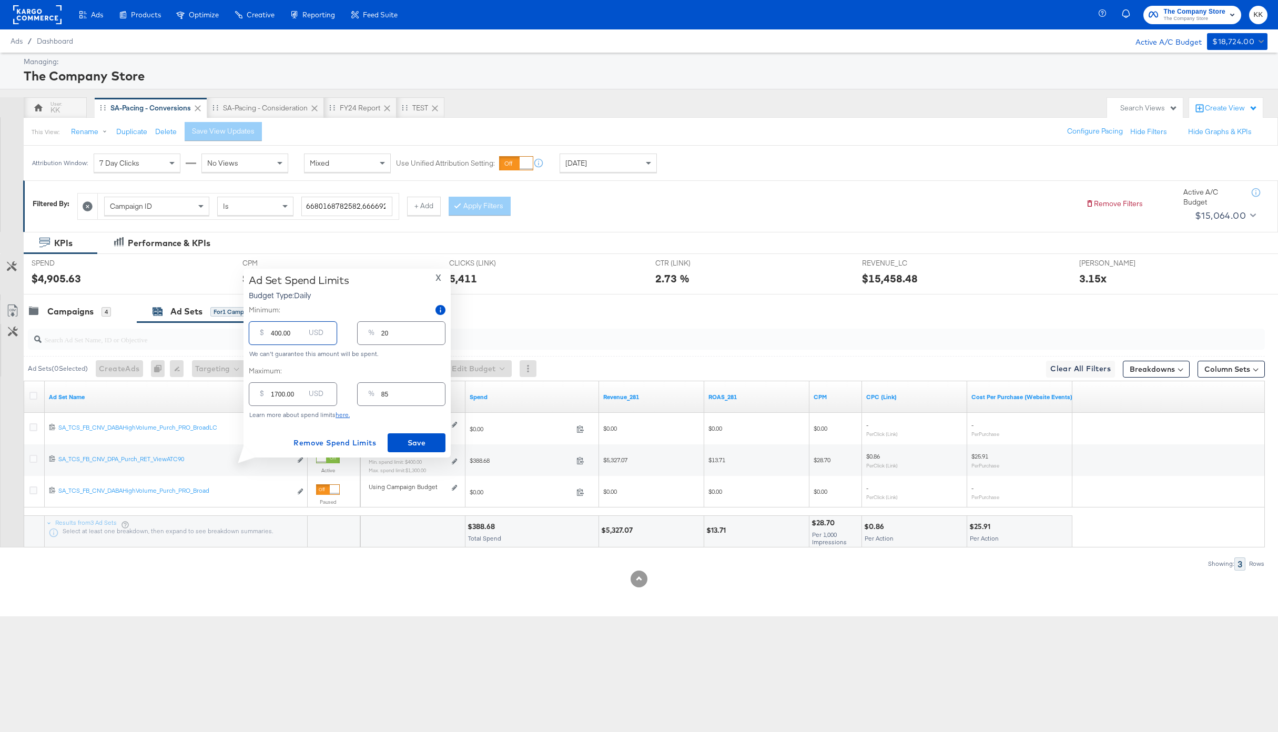
click at [272, 335] on input "400.00" at bounding box center [288, 329] width 34 height 23
type input "1400.00"
type input "70"
type input "1400.00"
click at [426, 442] on span "Save" at bounding box center [416, 443] width 49 height 13
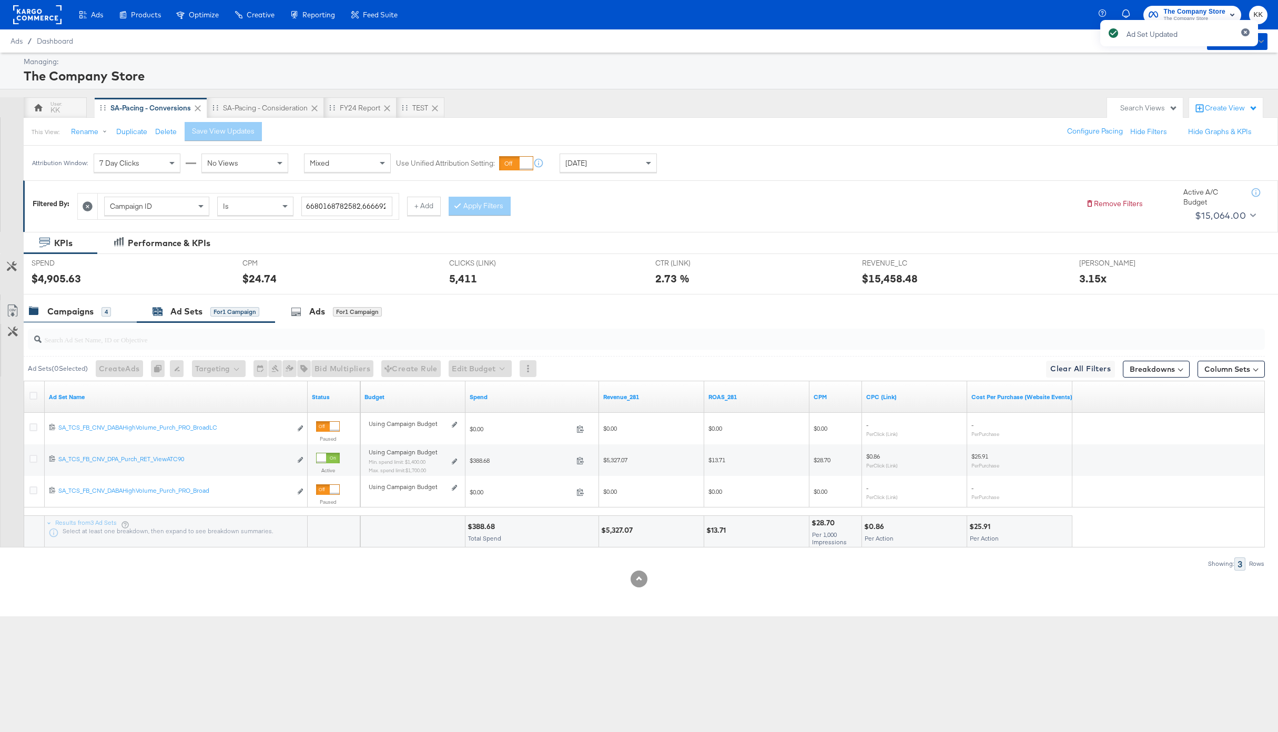
click at [73, 309] on div "Campaigns" at bounding box center [70, 312] width 46 height 12
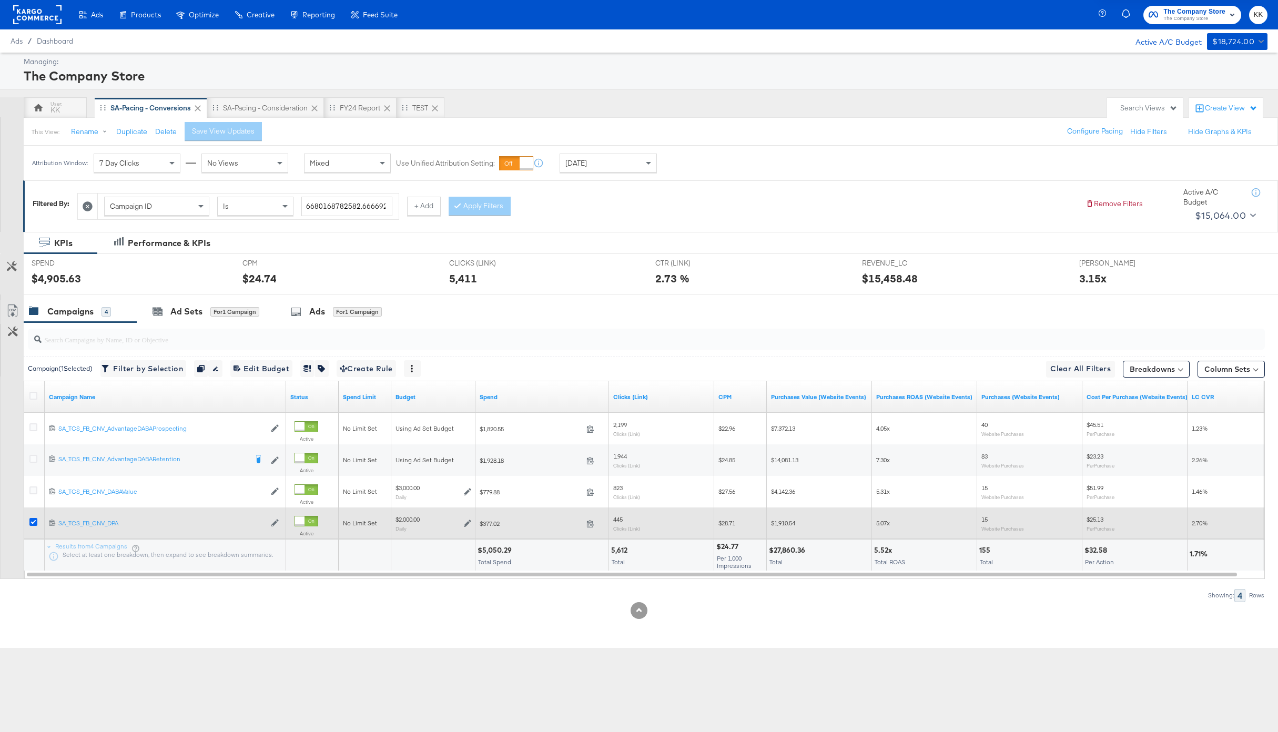
click at [32, 521] on icon at bounding box center [33, 522] width 8 height 8
click at [0, 0] on input "checkbox" at bounding box center [0, 0] width 0 height 0
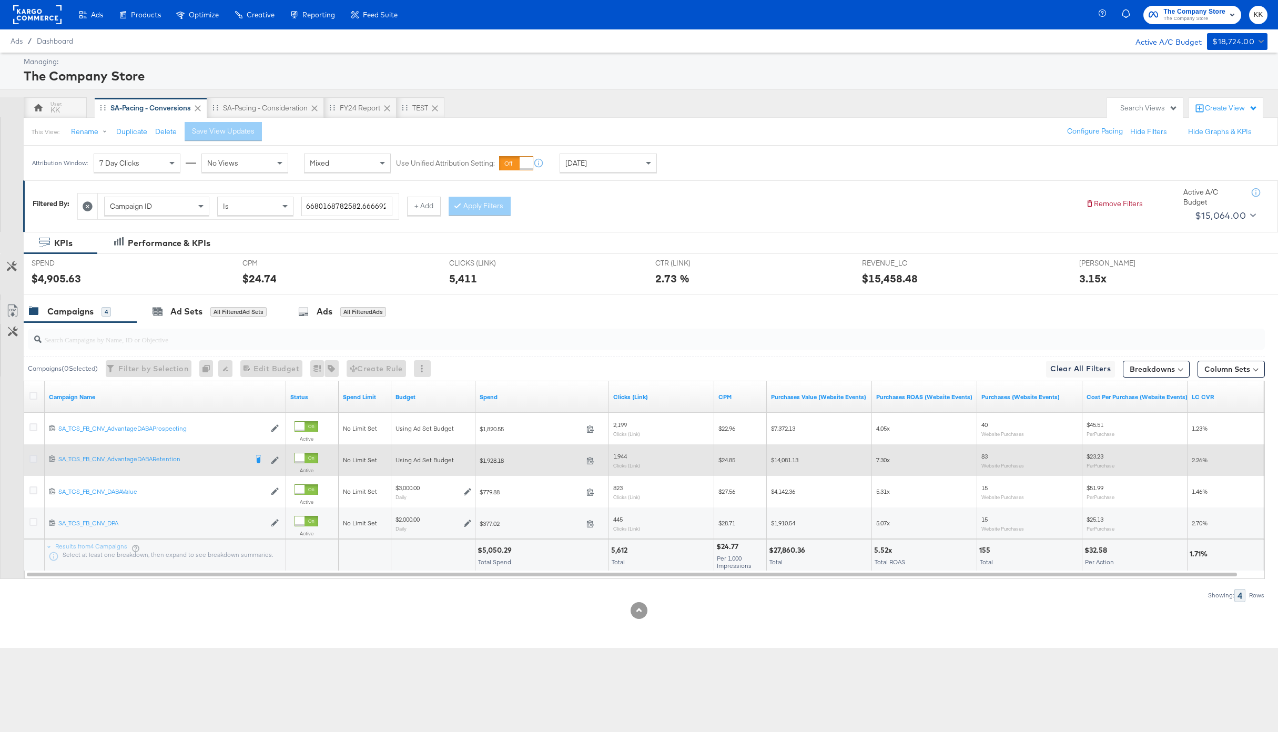
click at [34, 458] on icon at bounding box center [33, 459] width 8 height 8
click at [0, 0] on input "checkbox" at bounding box center [0, 0] width 0 height 0
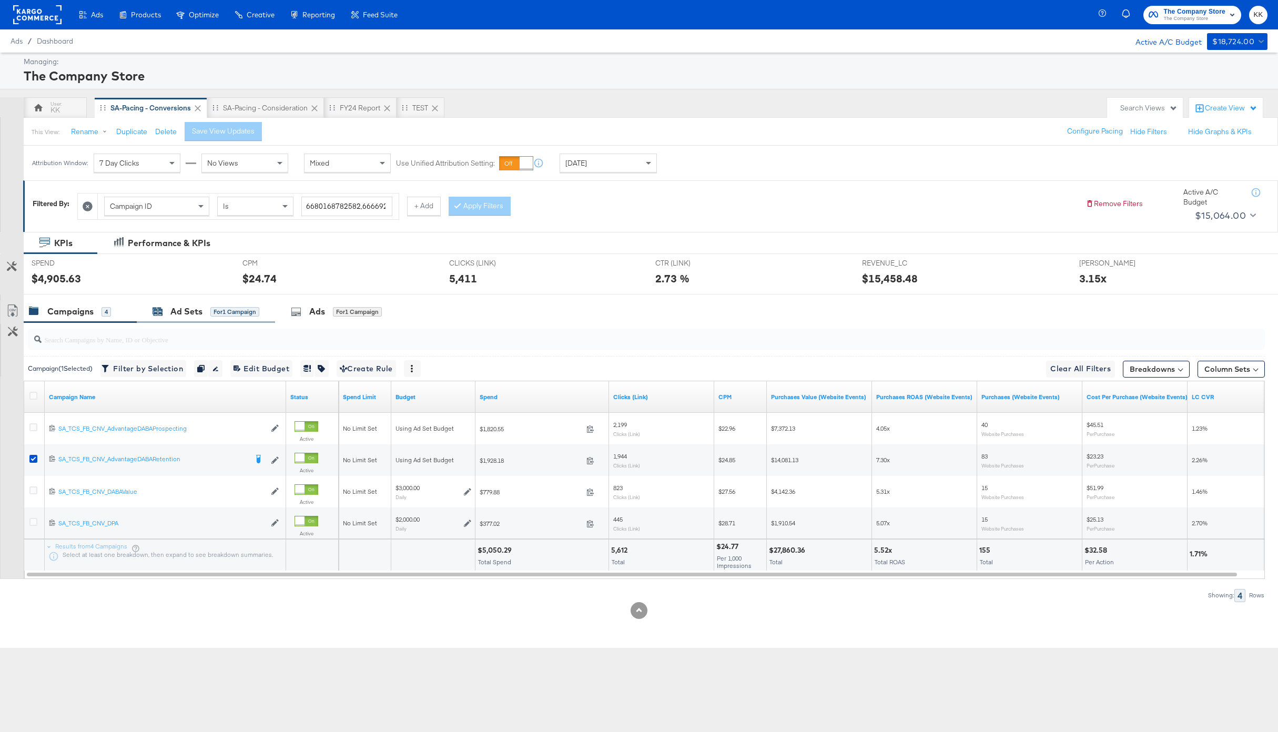
click at [221, 306] on div "Ad Sets for 1 Campaign" at bounding box center [206, 312] width 107 height 12
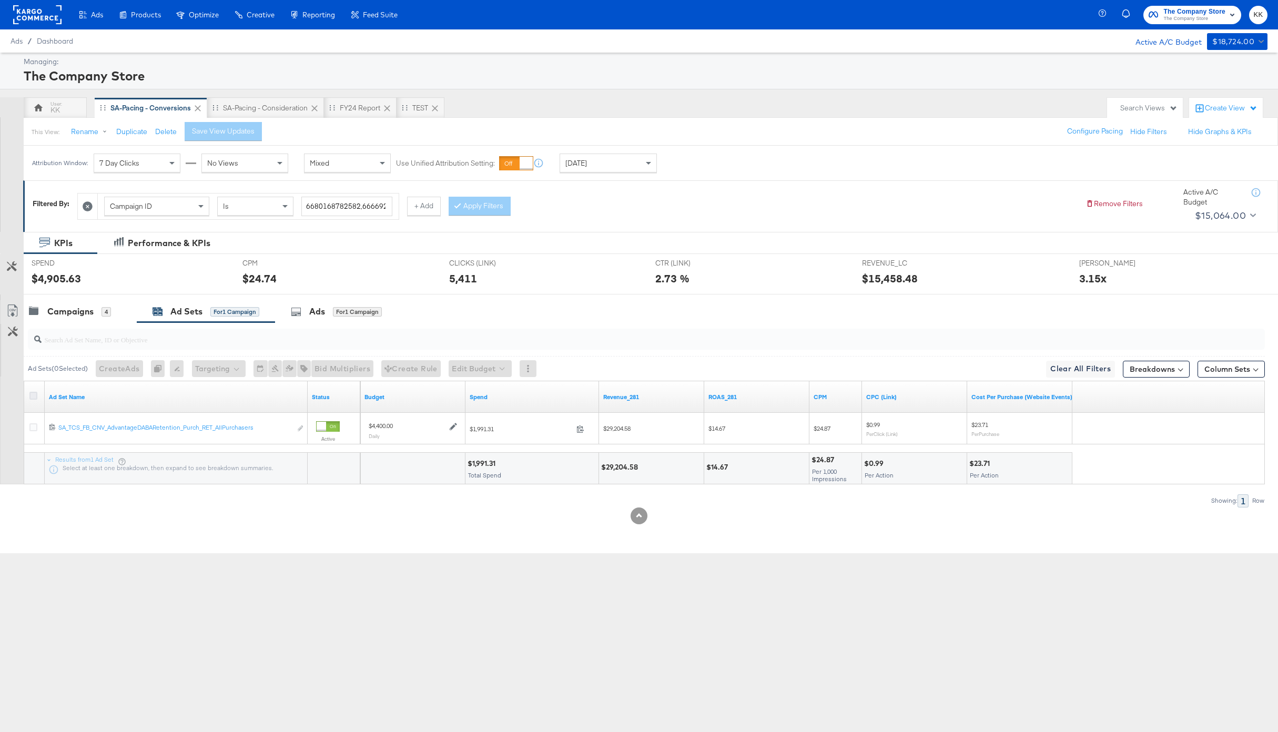
click at [36, 392] on icon at bounding box center [33, 396] width 8 height 8
click at [0, 0] on input "checkbox" at bounding box center [0, 0] width 0 height 0
click at [461, 361] on button "Edit Budget" at bounding box center [466, 368] width 63 height 17
click at [466, 393] on span "Edit Ad Set Budget" at bounding box center [469, 396] width 60 height 14
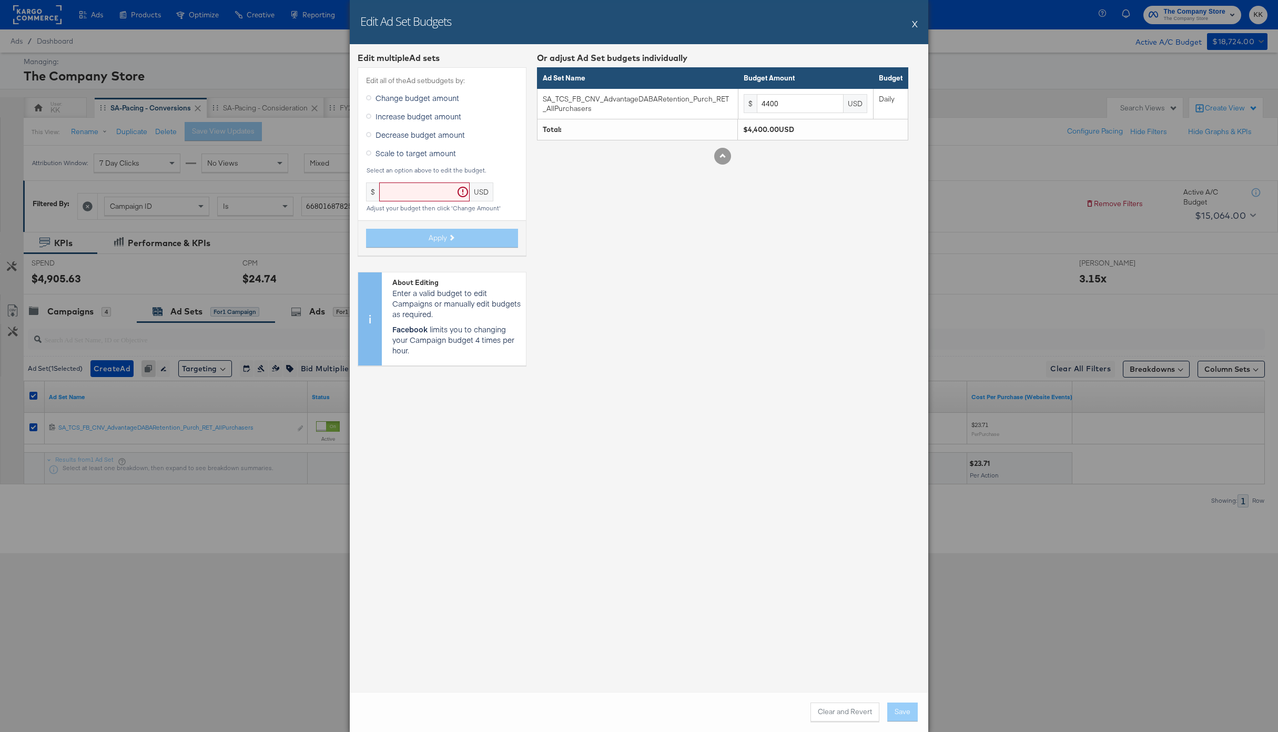
click at [394, 113] on span "Increase budget amount" at bounding box center [419, 116] width 86 height 11
click at [0, 0] on input "Increase budget amount" at bounding box center [0, 0] width 0 height 0
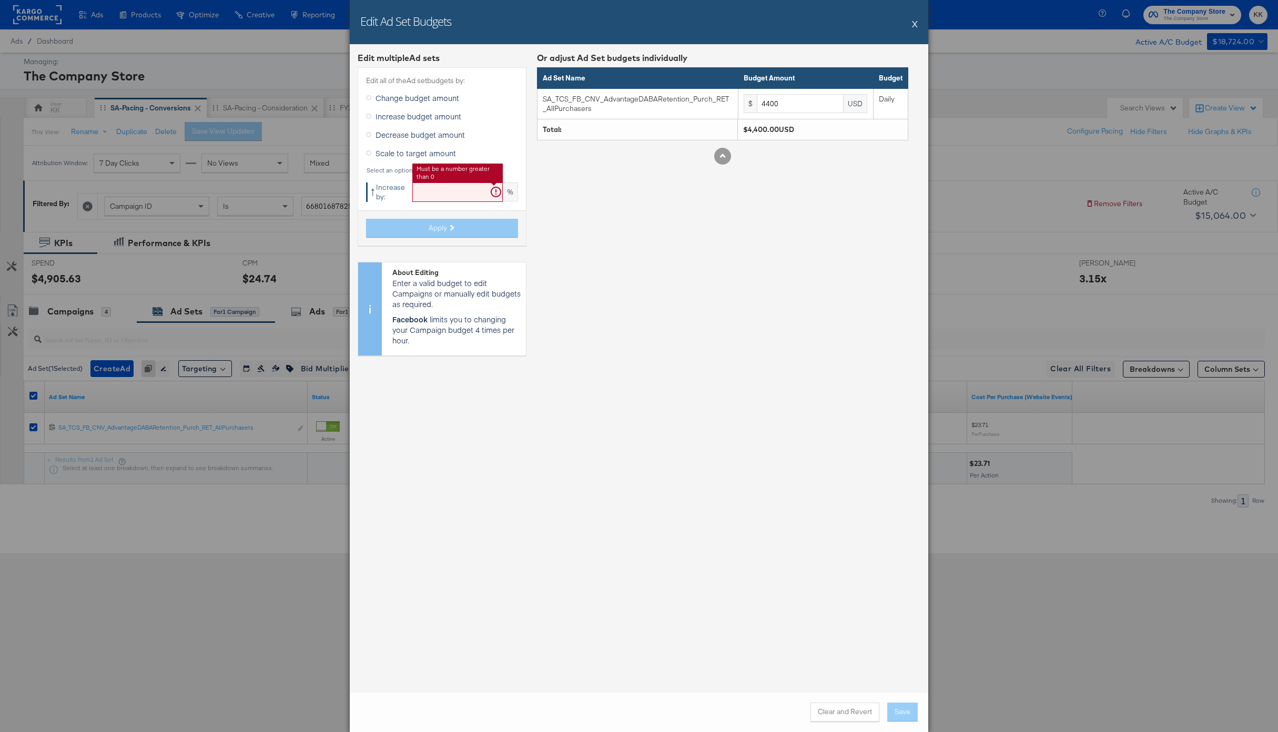
click at [421, 194] on input "text" at bounding box center [457, 192] width 90 height 19
type input "19"
click at [423, 229] on button "Apply" at bounding box center [442, 228] width 152 height 19
type input "5236"
click at [898, 704] on button "Save" at bounding box center [902, 712] width 31 height 19
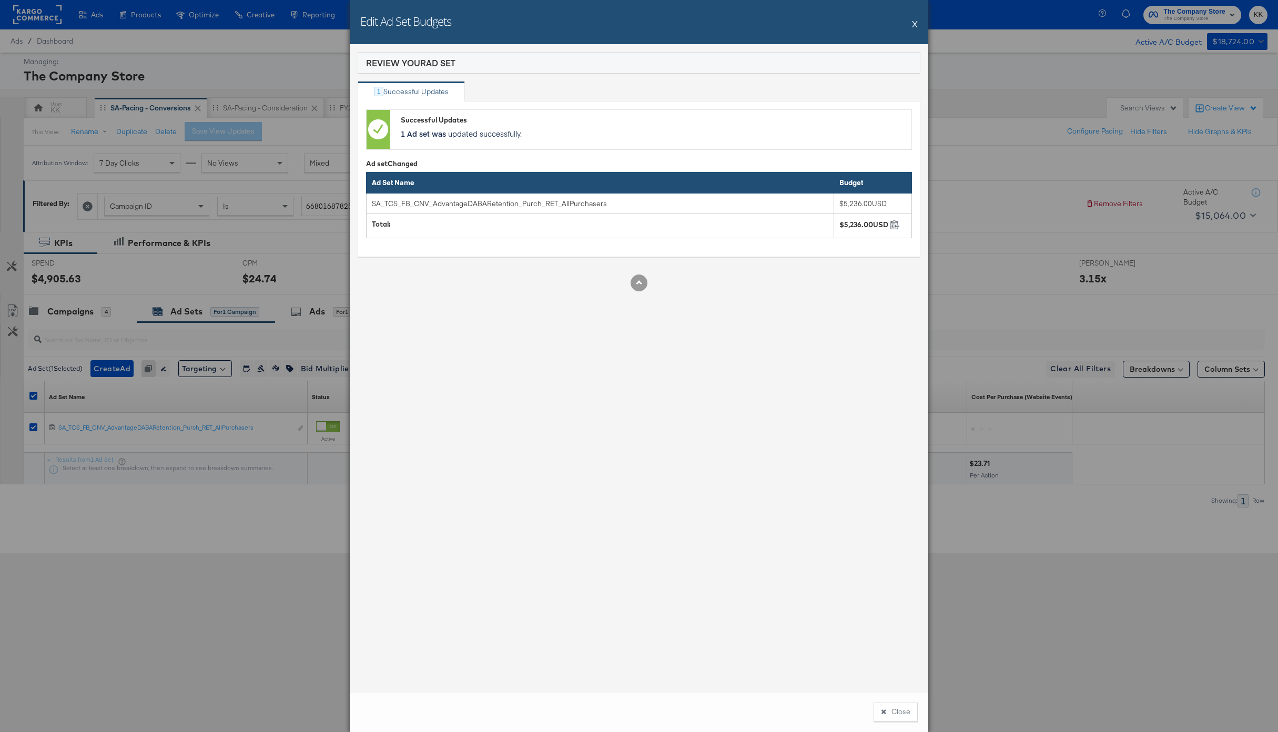
click at [900, 712] on button "Close" at bounding box center [896, 712] width 44 height 19
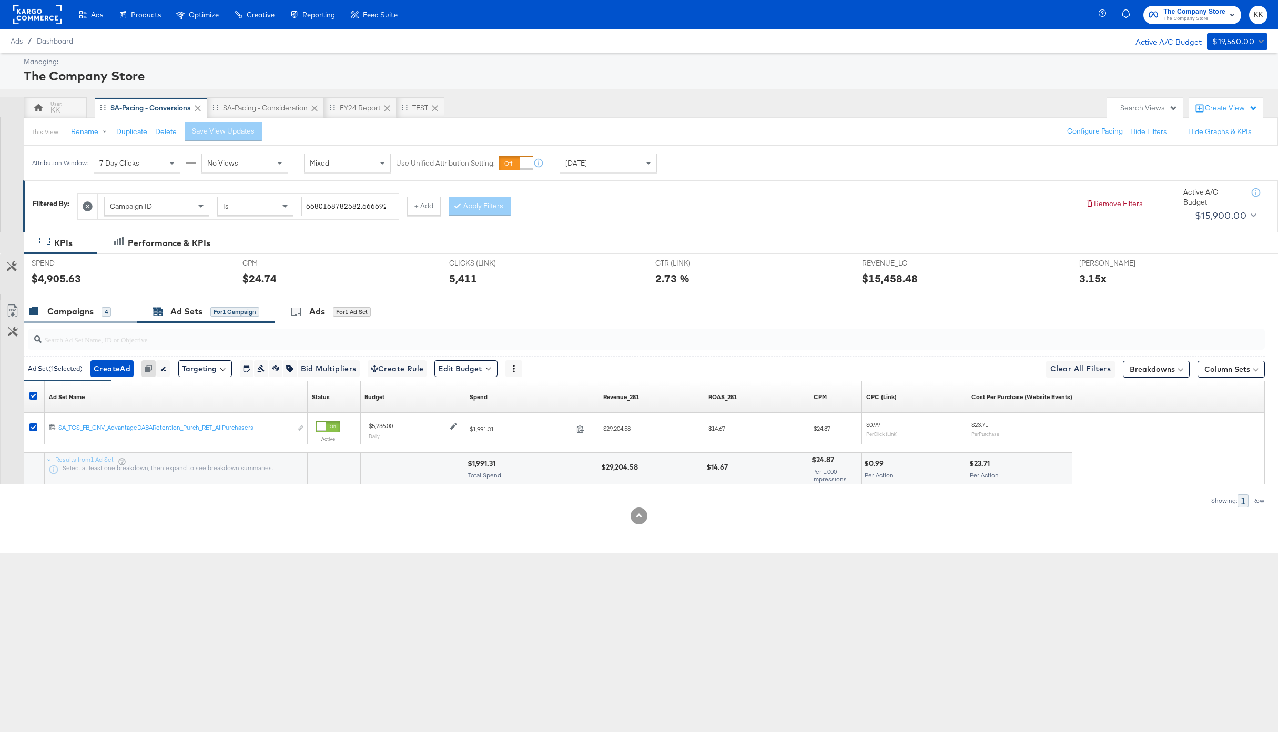
click at [80, 316] on div "Campaigns" at bounding box center [70, 312] width 46 height 12
